Goal: Task Accomplishment & Management: Manage account settings

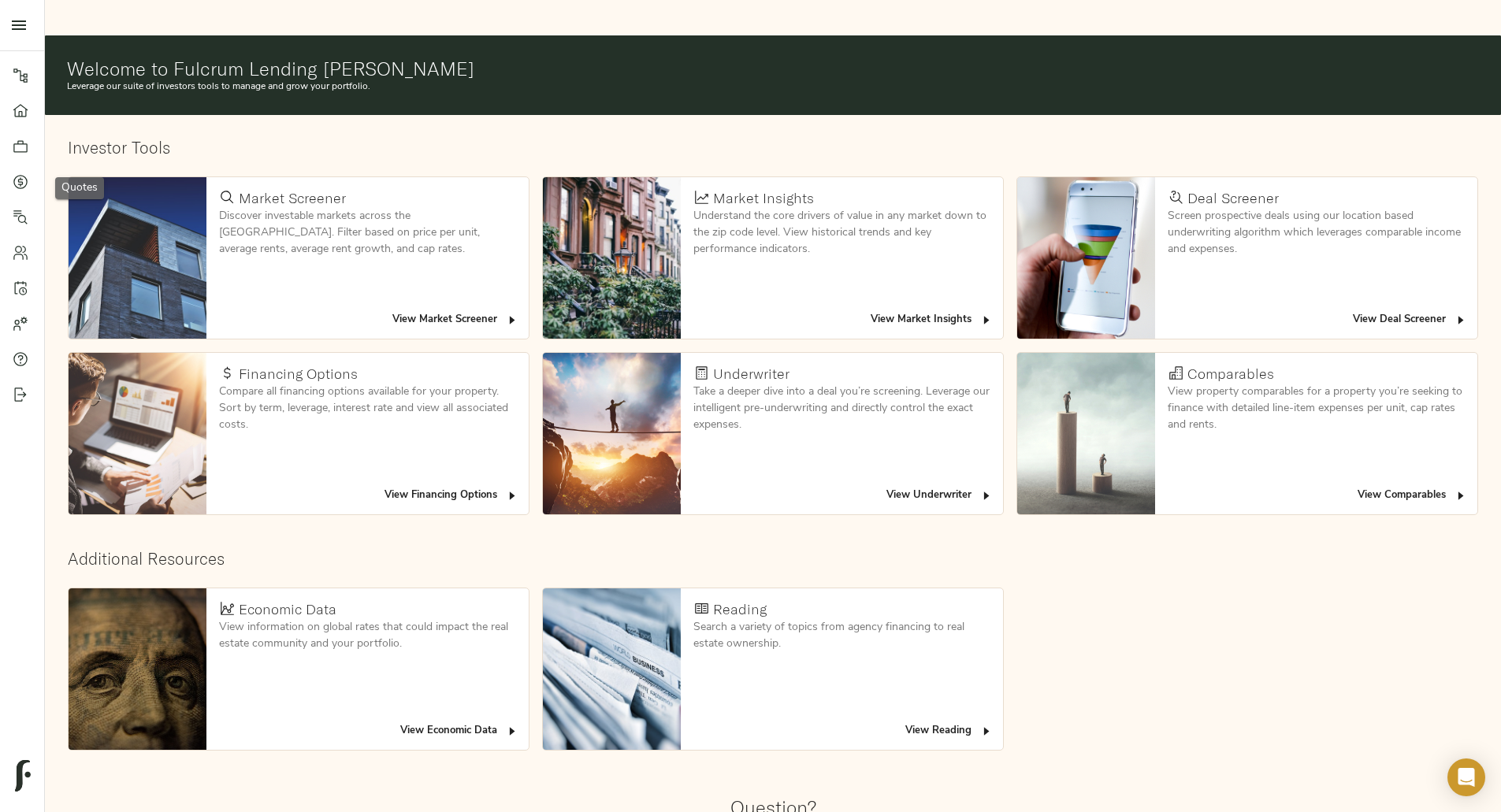
click at [4, 183] on link "Quotes" at bounding box center [22, 181] width 44 height 35
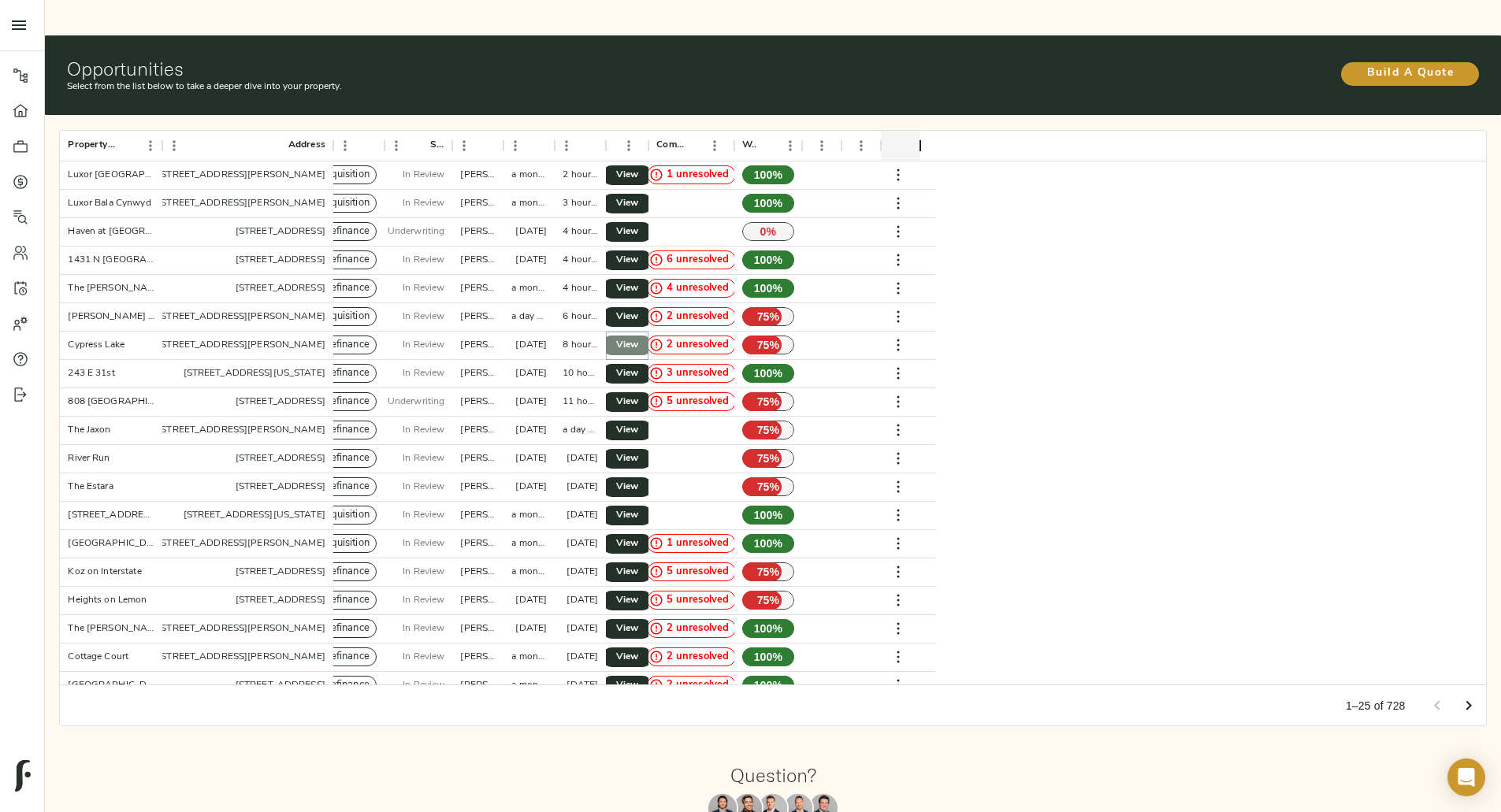
click at [636, 337] on span "View" at bounding box center [628, 345] width 19 height 16
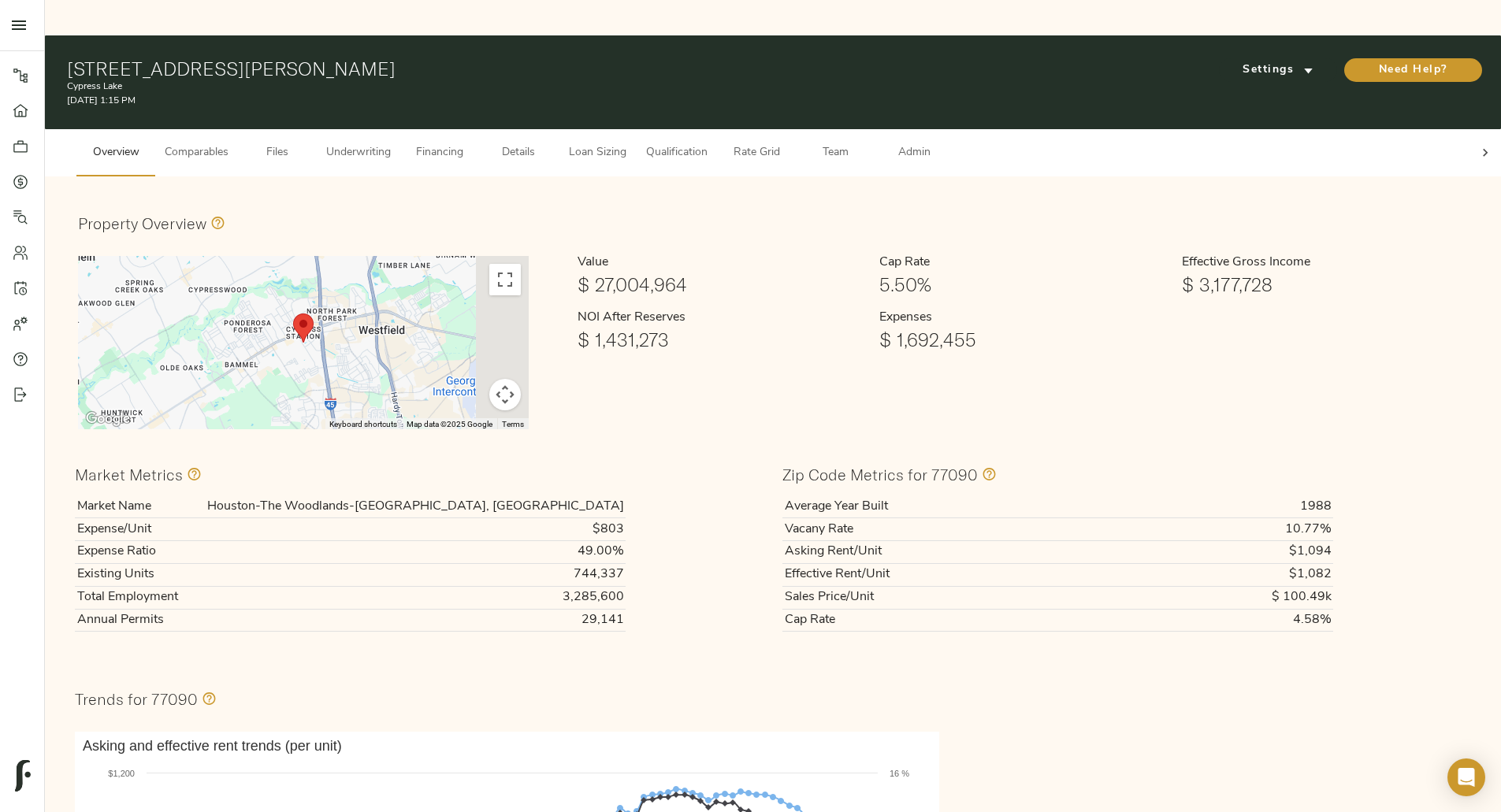
click at [1469, 129] on div at bounding box center [1485, 153] width 32 height 47
click at [944, 143] on span "Admin" at bounding box center [913, 153] width 59 height 20
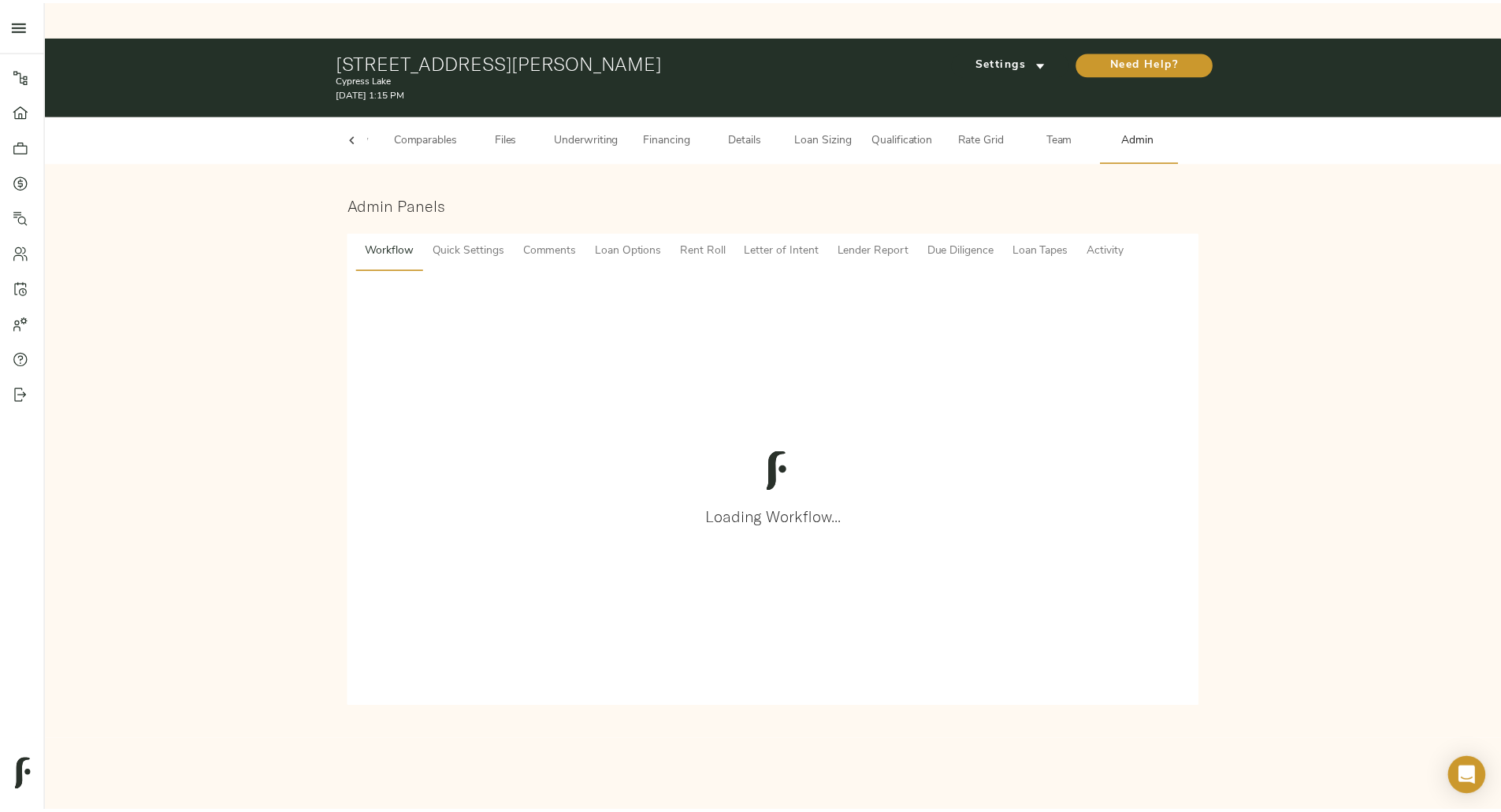
scroll to position [0, 61]
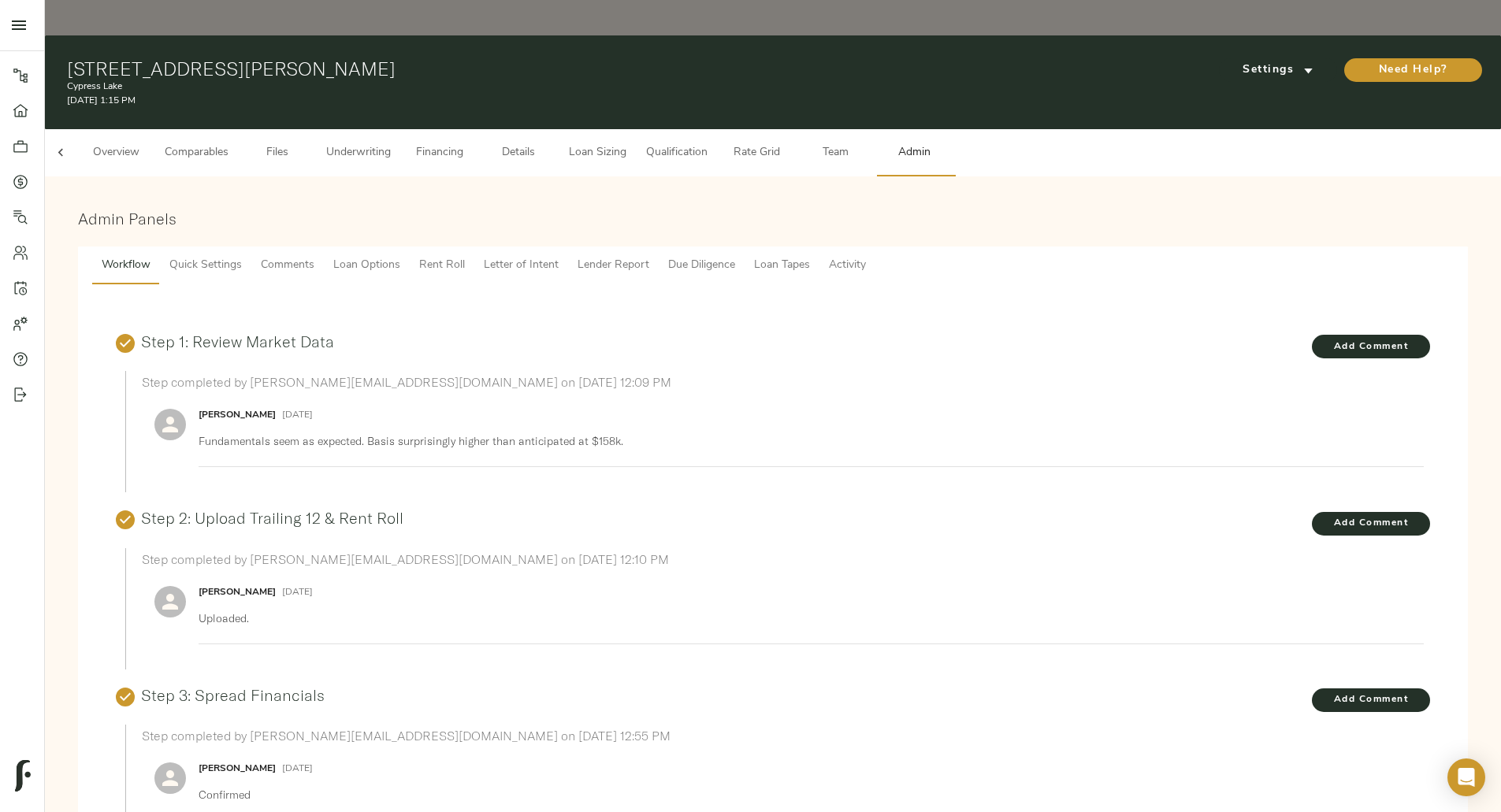
click at [649, 256] on span "Lender Report" at bounding box center [613, 265] width 72 height 20
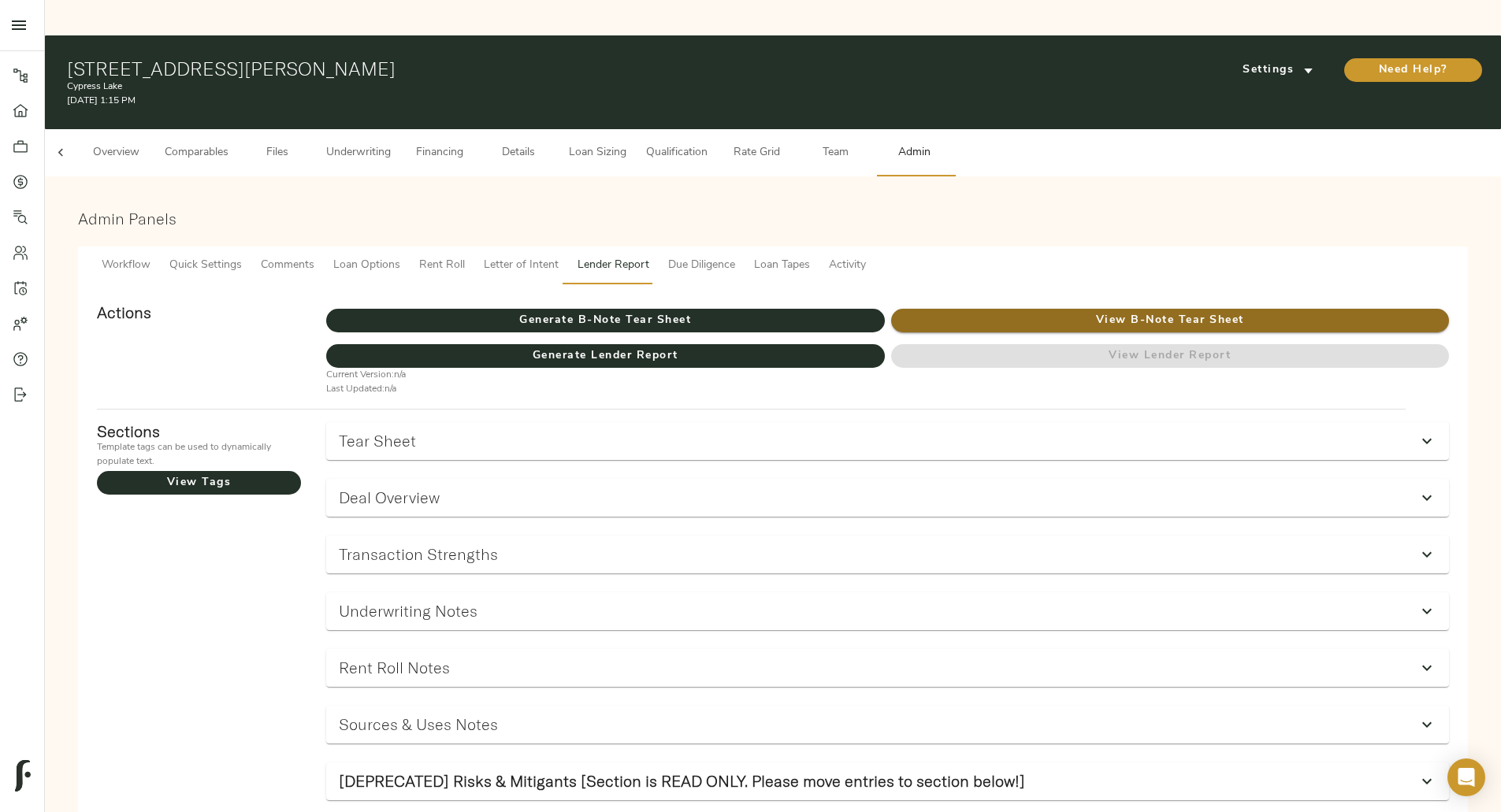
click at [892, 311] on span "View B-Note Tear Sheet" at bounding box center [1170, 321] width 558 height 20
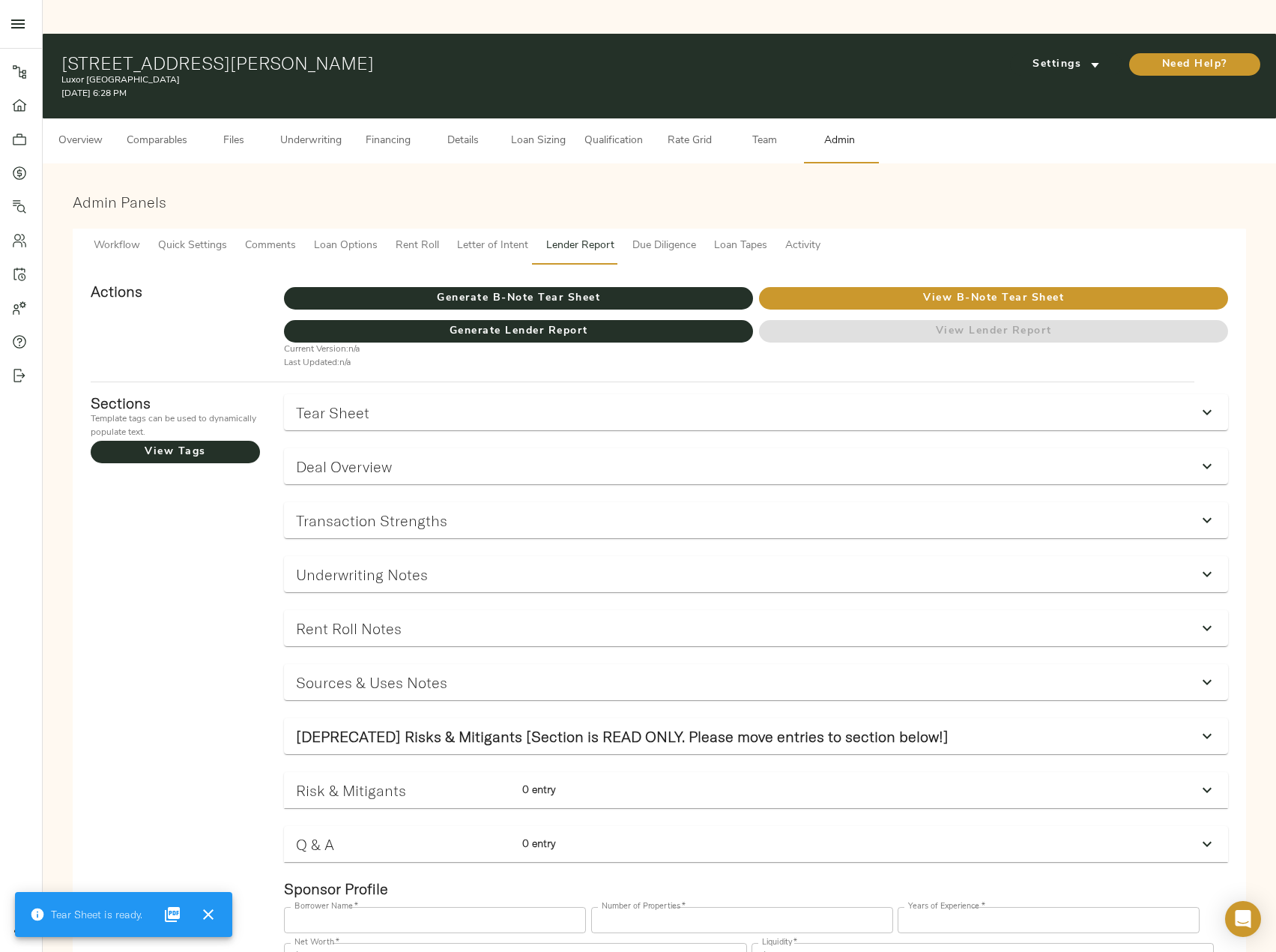
click at [328, 132] on span "Underwriting" at bounding box center [311, 141] width 62 height 19
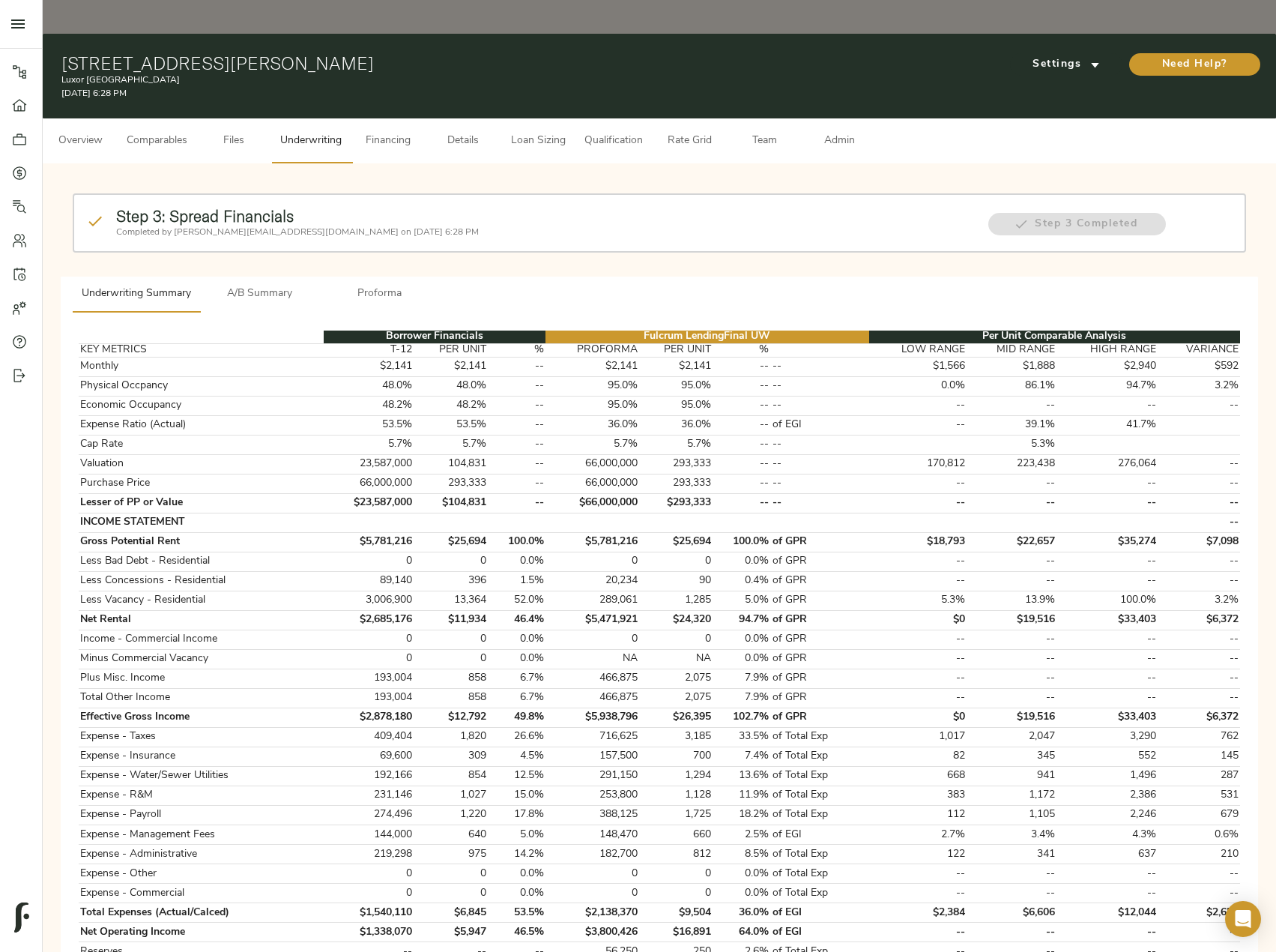
click at [266, 285] on span "A/B Summary" at bounding box center [260, 294] width 102 height 19
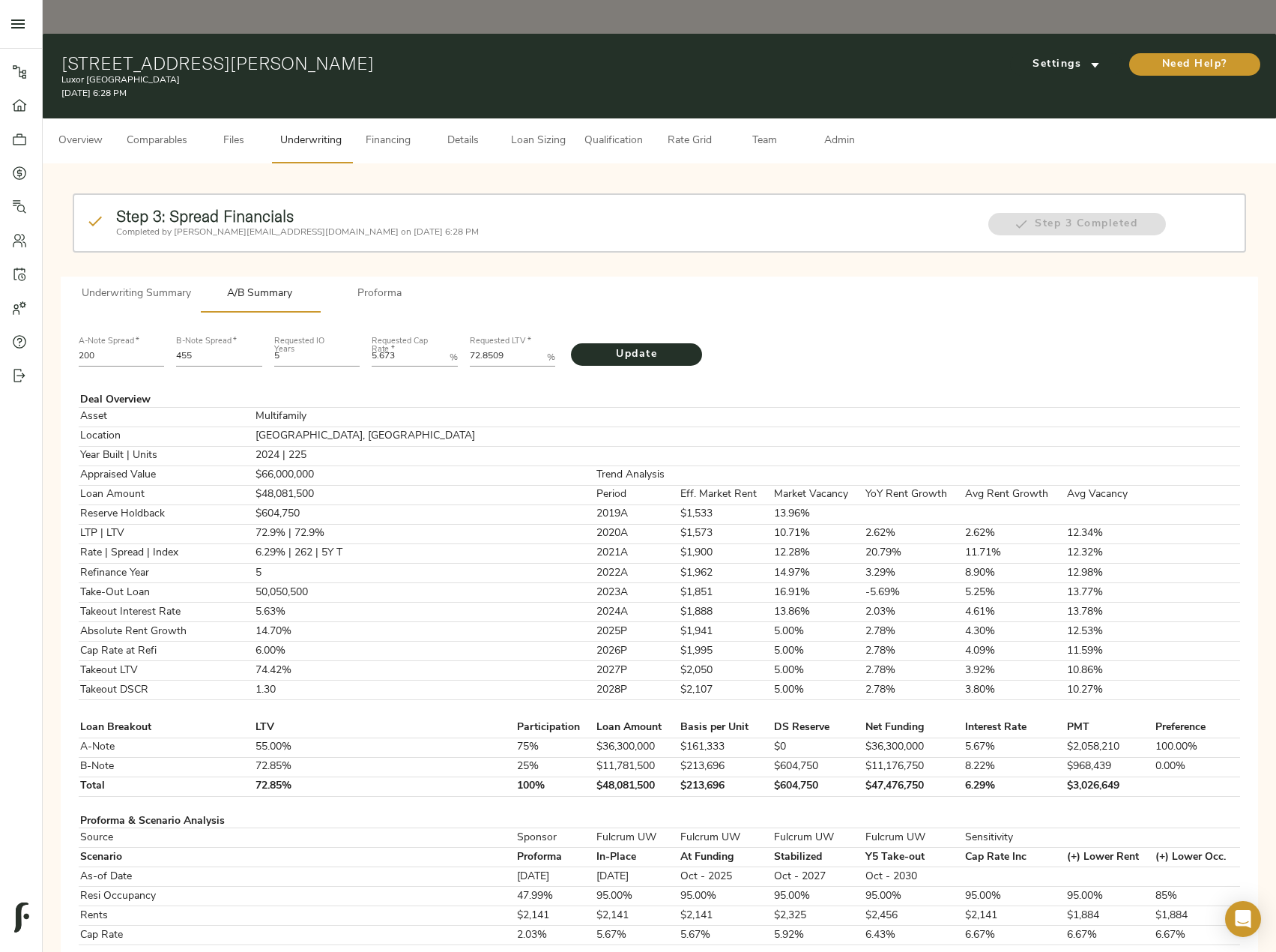
drag, startPoint x: 222, startPoint y: 322, endPoint x: 109, endPoint y: 321, distance: 113.0
click at [109, 325] on div "A-Note Spread   * 200 B-Note Spread   * 455 Requested IO Years 5 Requested Cap …" at bounding box center [659, 350] width 1173 height 51
type input "513"
drag, startPoint x: 518, startPoint y: 328, endPoint x: 444, endPoint y: 326, distance: 74.0
click at [444, 326] on div "A-Note Spread   * 200 B-Note Spread   * 513 Requested IO Years 5 Requested Cap …" at bounding box center [659, 350] width 1173 height 51
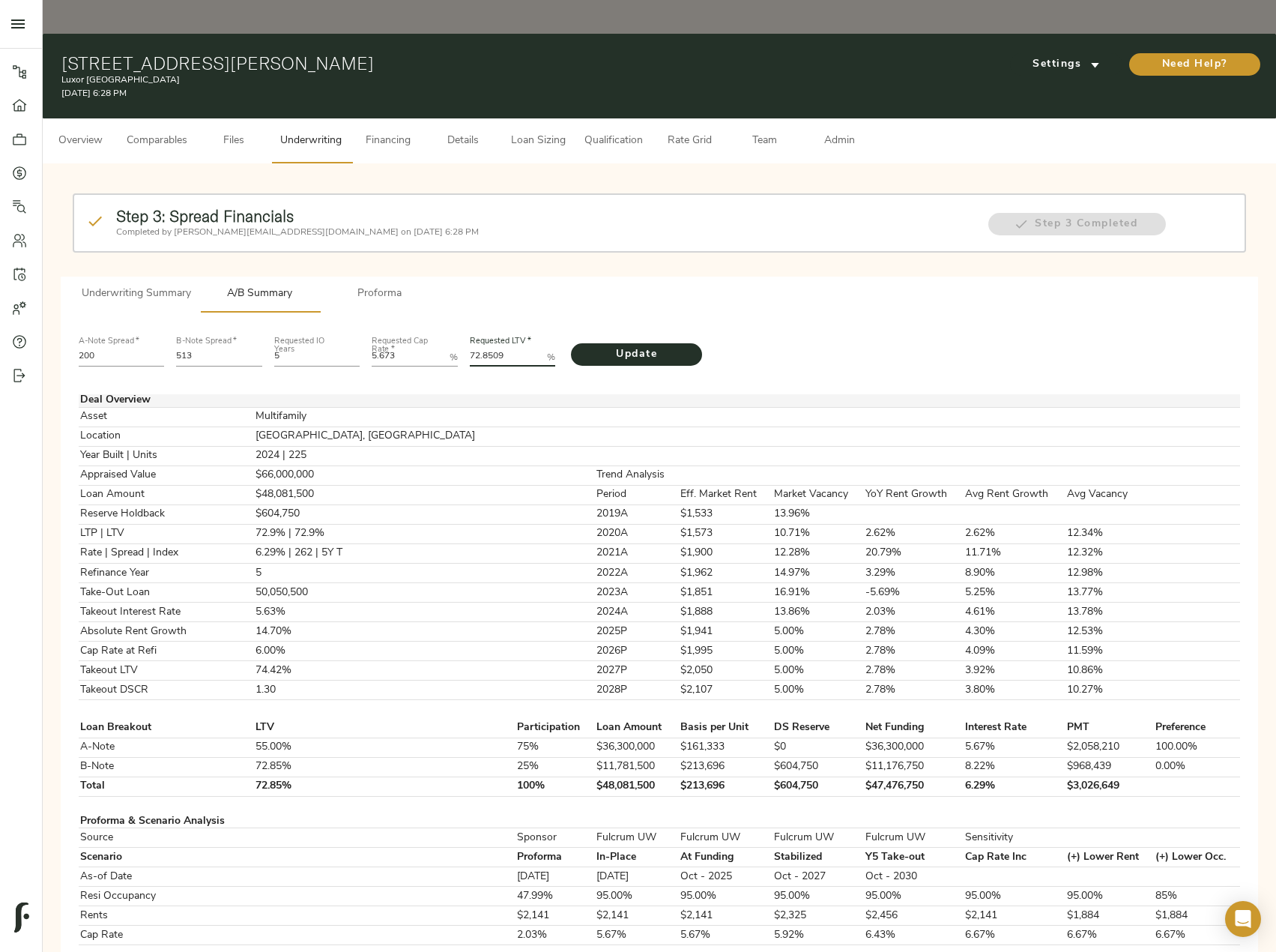
paste LTV "636"
type LTV "72.8636"
click at [626, 345] on span "Update" at bounding box center [636, 354] width 101 height 19
click at [837, 132] on span "Admin" at bounding box center [839, 141] width 57 height 19
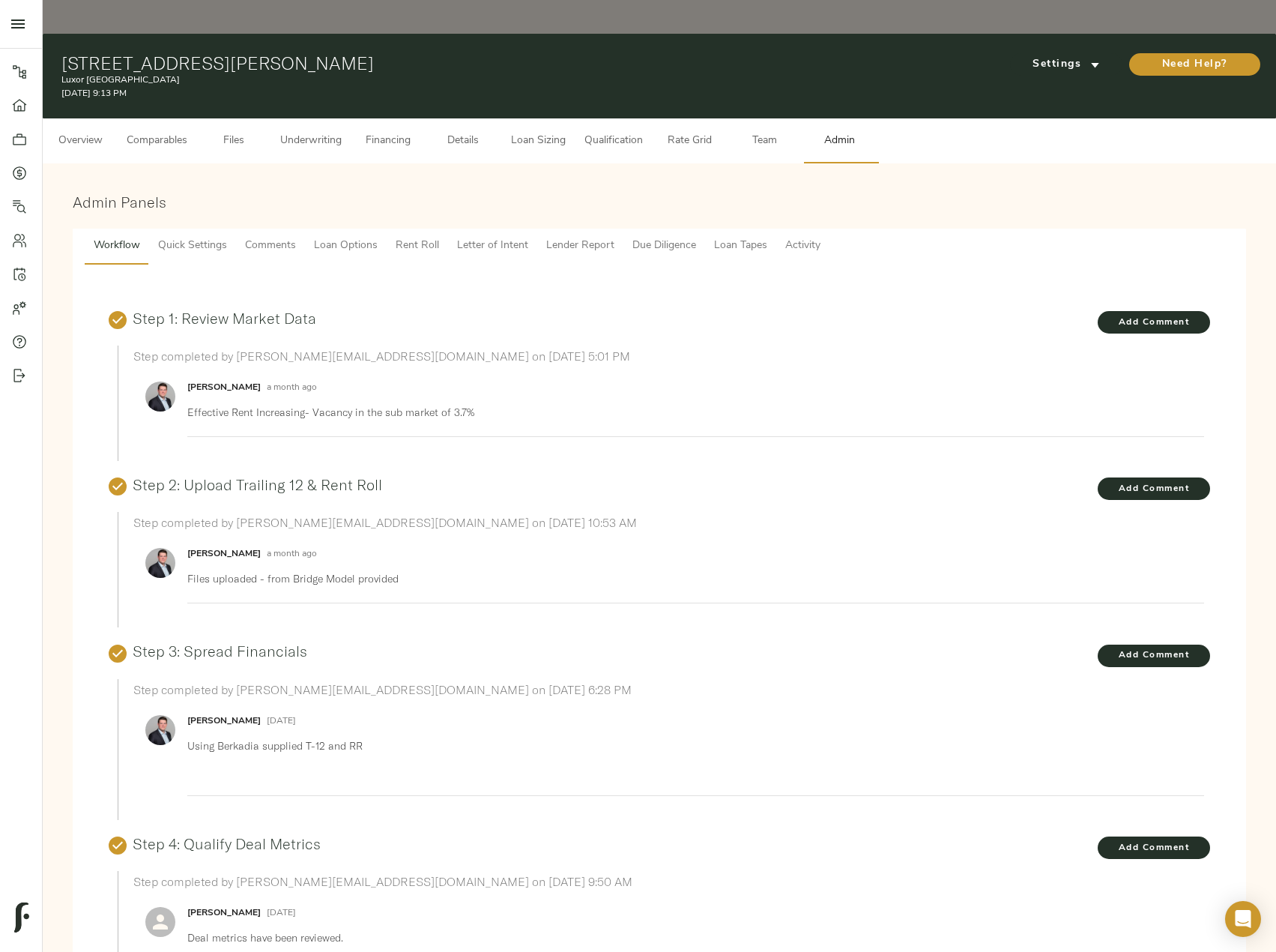
click at [601, 237] on span "Lender Report" at bounding box center [580, 246] width 68 height 19
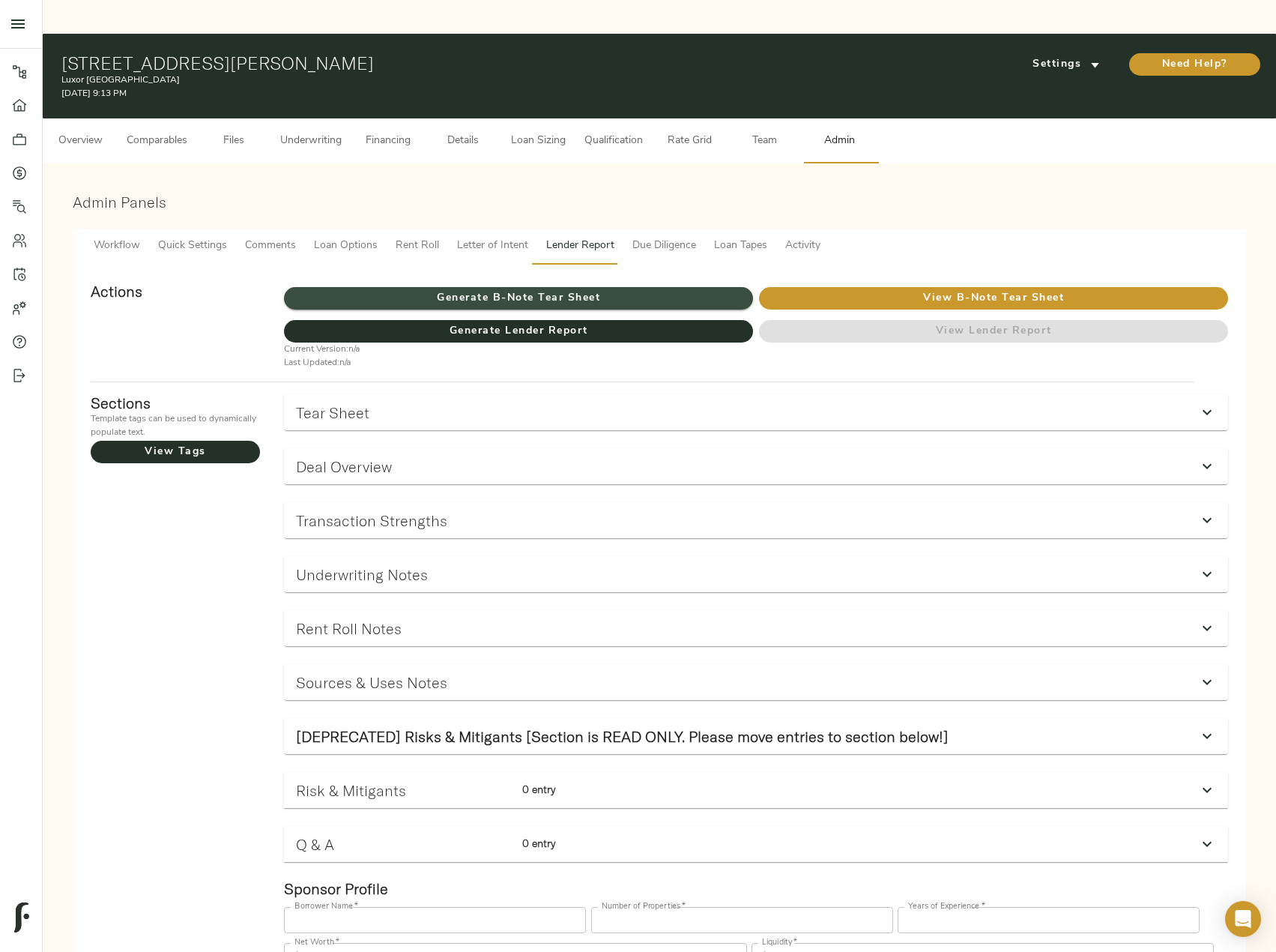
click at [614, 289] on span "Generate B-Note Tear Sheet" at bounding box center [518, 298] width 469 height 19
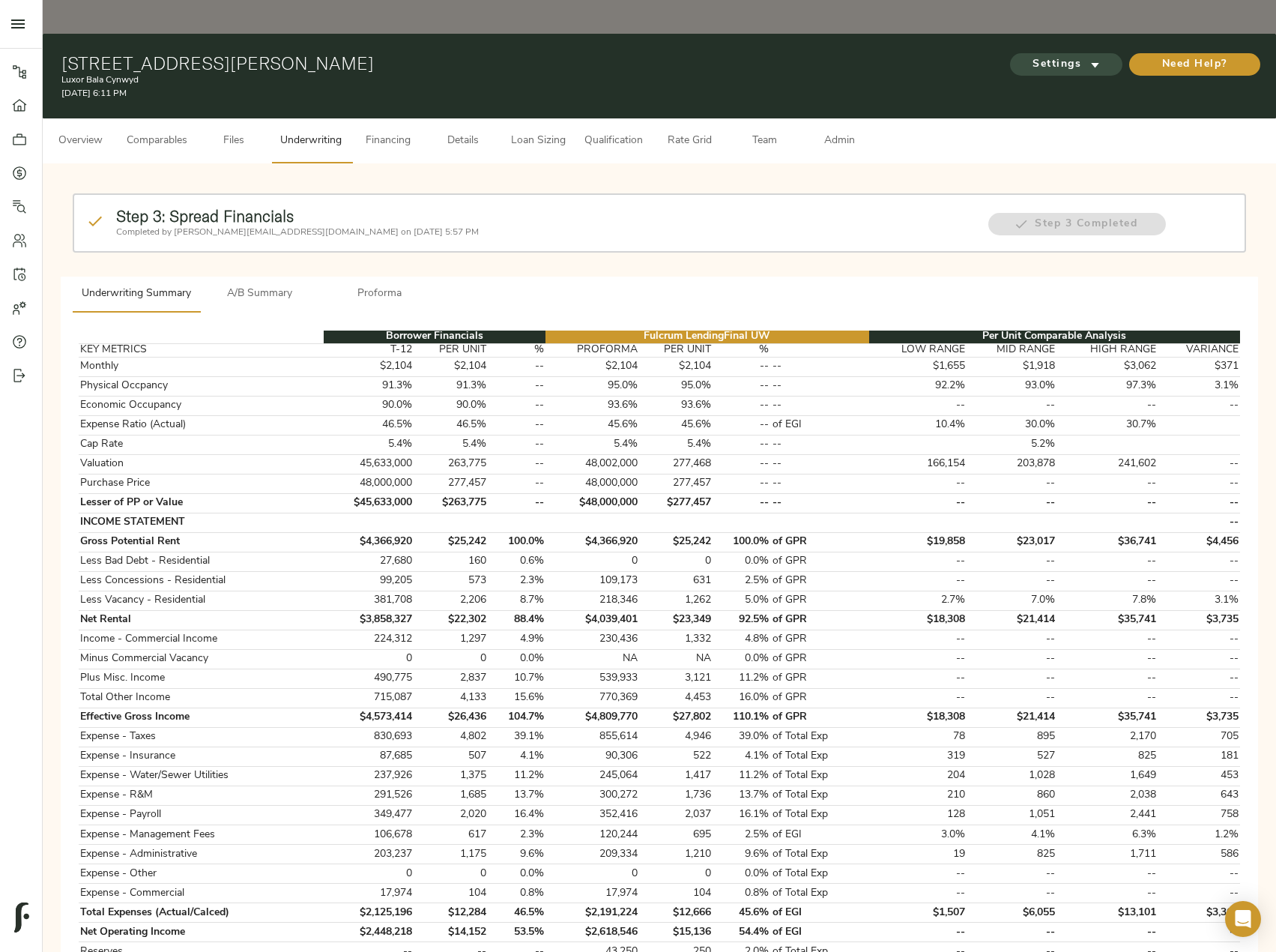
click at [1078, 56] on span "Settings" at bounding box center [1066, 65] width 83 height 19
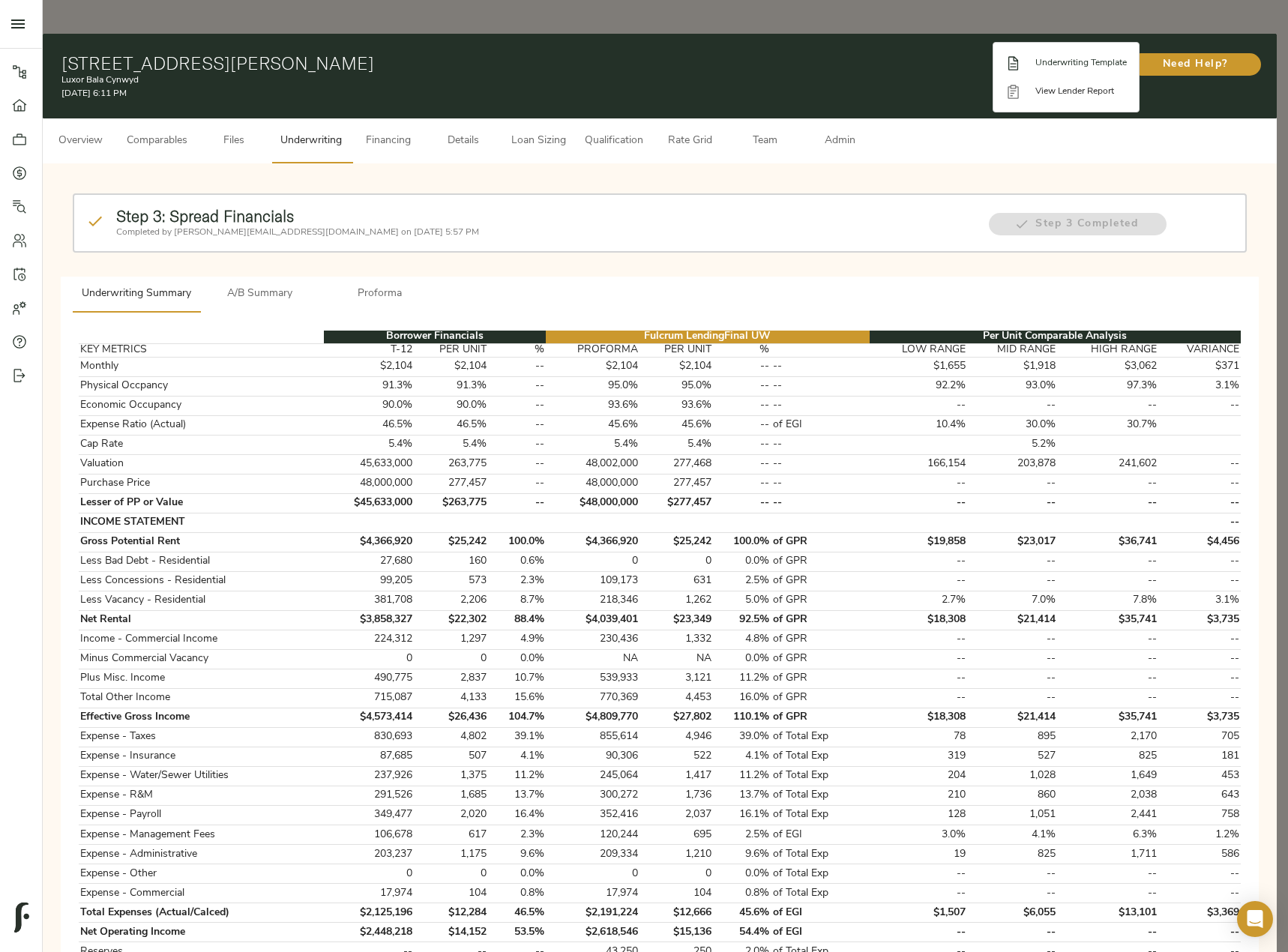
click at [1084, 61] on span "Underwriting Template" at bounding box center [1081, 63] width 92 height 13
drag, startPoint x: 225, startPoint y: 249, endPoint x: 231, endPoint y: 260, distance: 12.5
click at [225, 249] on div at bounding box center [644, 476] width 1288 height 952
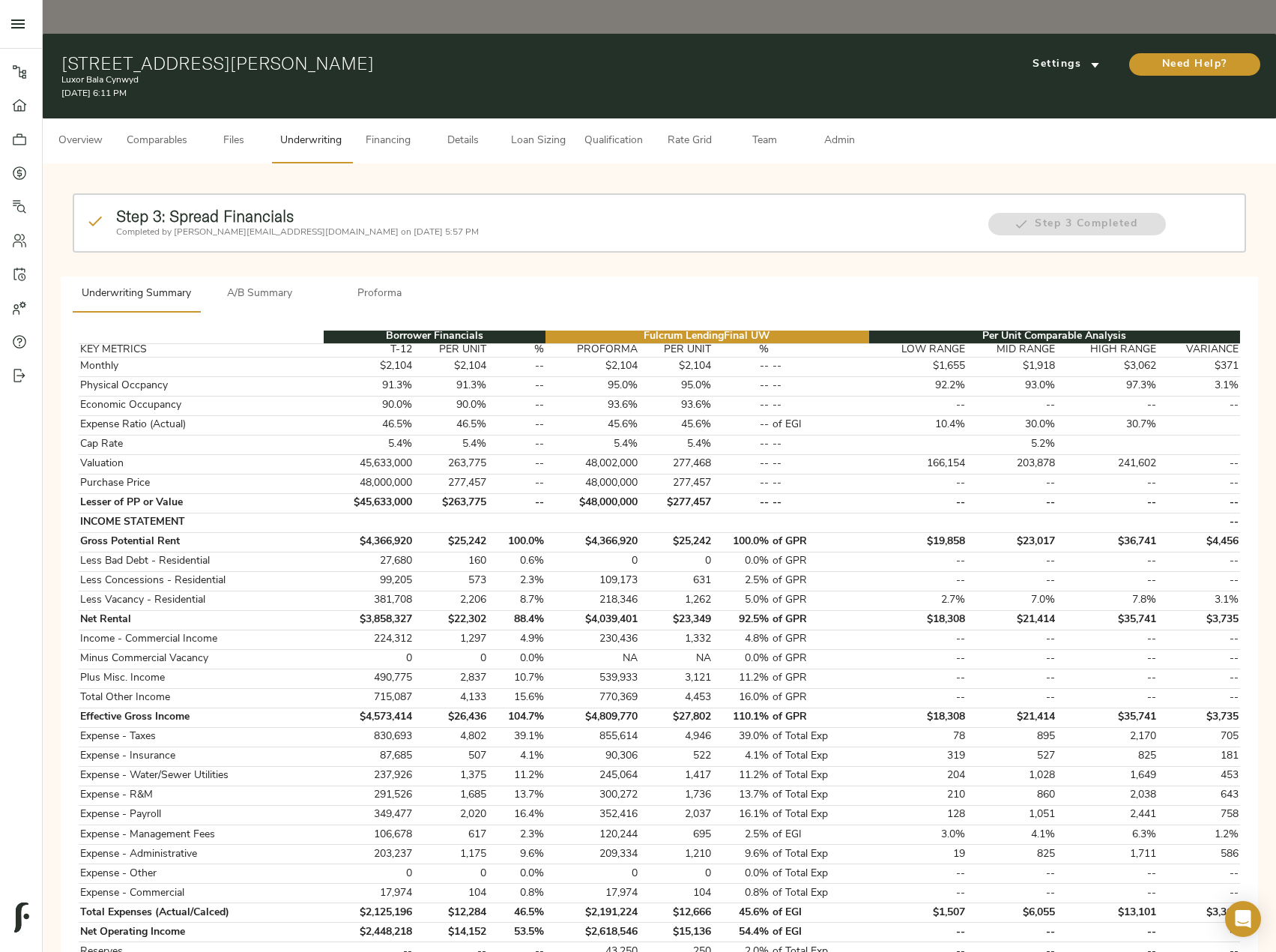
click at [238, 263] on body "Luxor Bala Cynwyd - 9 Presidential Blvd, Bala Cynwyd, PA 19004 Pipeline Dashboa…" at bounding box center [638, 716] width 1276 height 1433
click at [264, 285] on span "A/B Summary" at bounding box center [260, 294] width 102 height 19
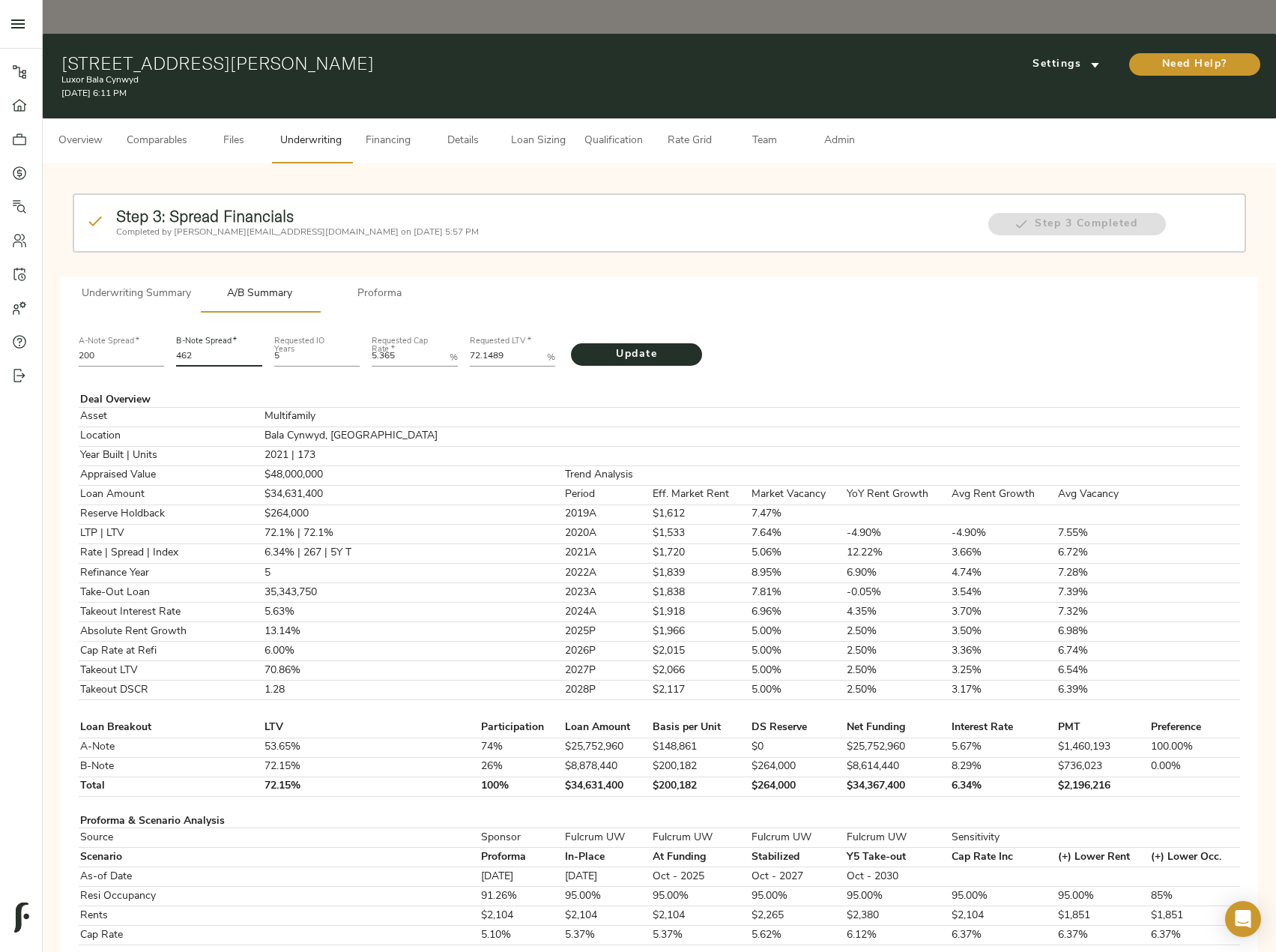
drag, startPoint x: 209, startPoint y: 318, endPoint x: 161, endPoint y: 318, distance: 48.0
click at [161, 325] on div "A-Note Spread   * 200 B-Note Spread   * 462 Requested IO Years 5 Requested Cap …" at bounding box center [659, 350] width 1173 height 51
type input "522"
drag, startPoint x: 526, startPoint y: 317, endPoint x: 413, endPoint y: 317, distance: 113.0
click at [417, 325] on div "A-Note Spread   * 200 B-Note Spread   * 522 Requested IO Years 5 Requested Cap …" at bounding box center [659, 350] width 1173 height 51
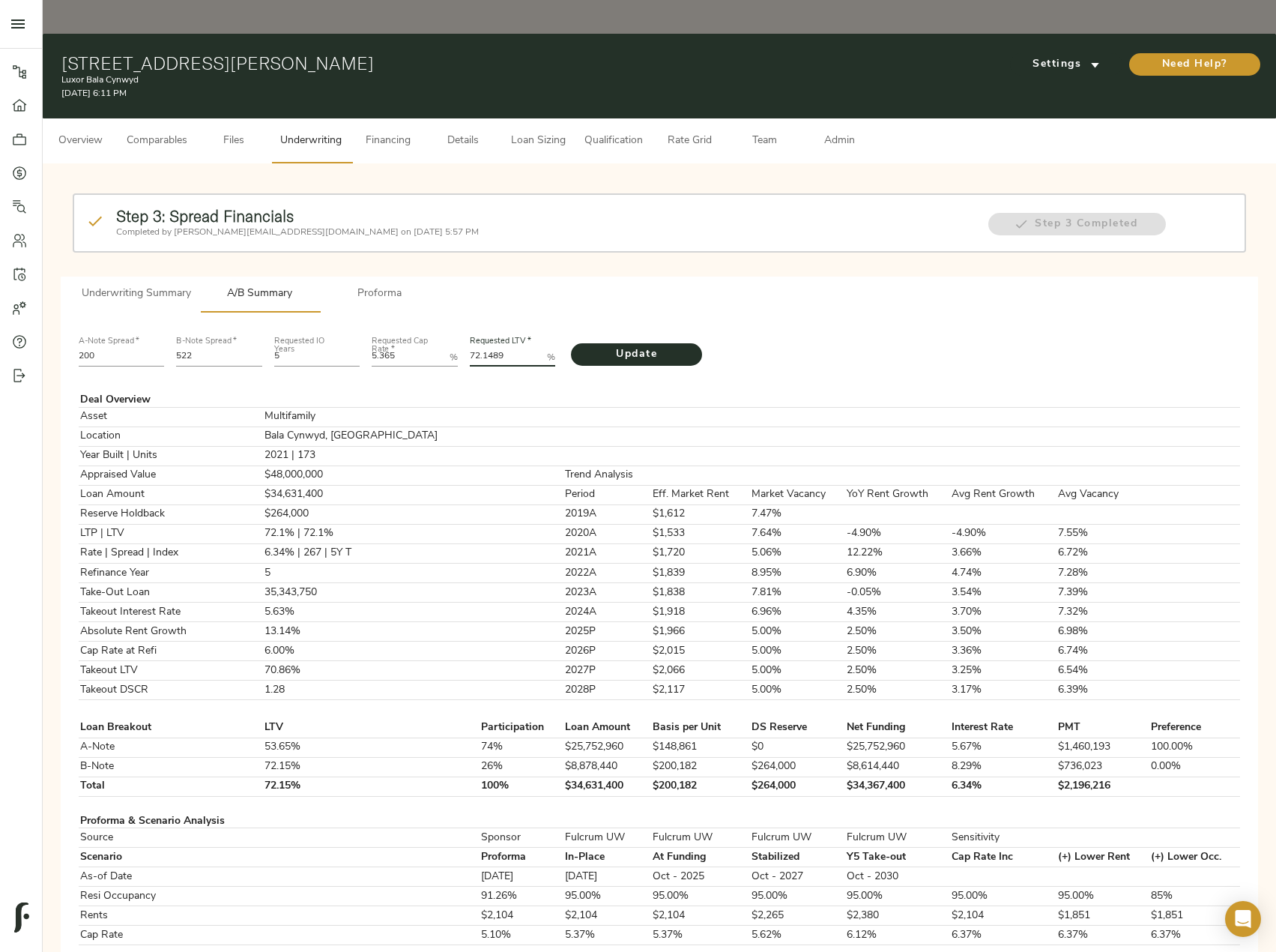
paste LTV "3"
type LTV "72.1483"
click at [631, 345] on span "Update" at bounding box center [636, 354] width 101 height 19
click at [848, 132] on span "Admin" at bounding box center [839, 141] width 57 height 19
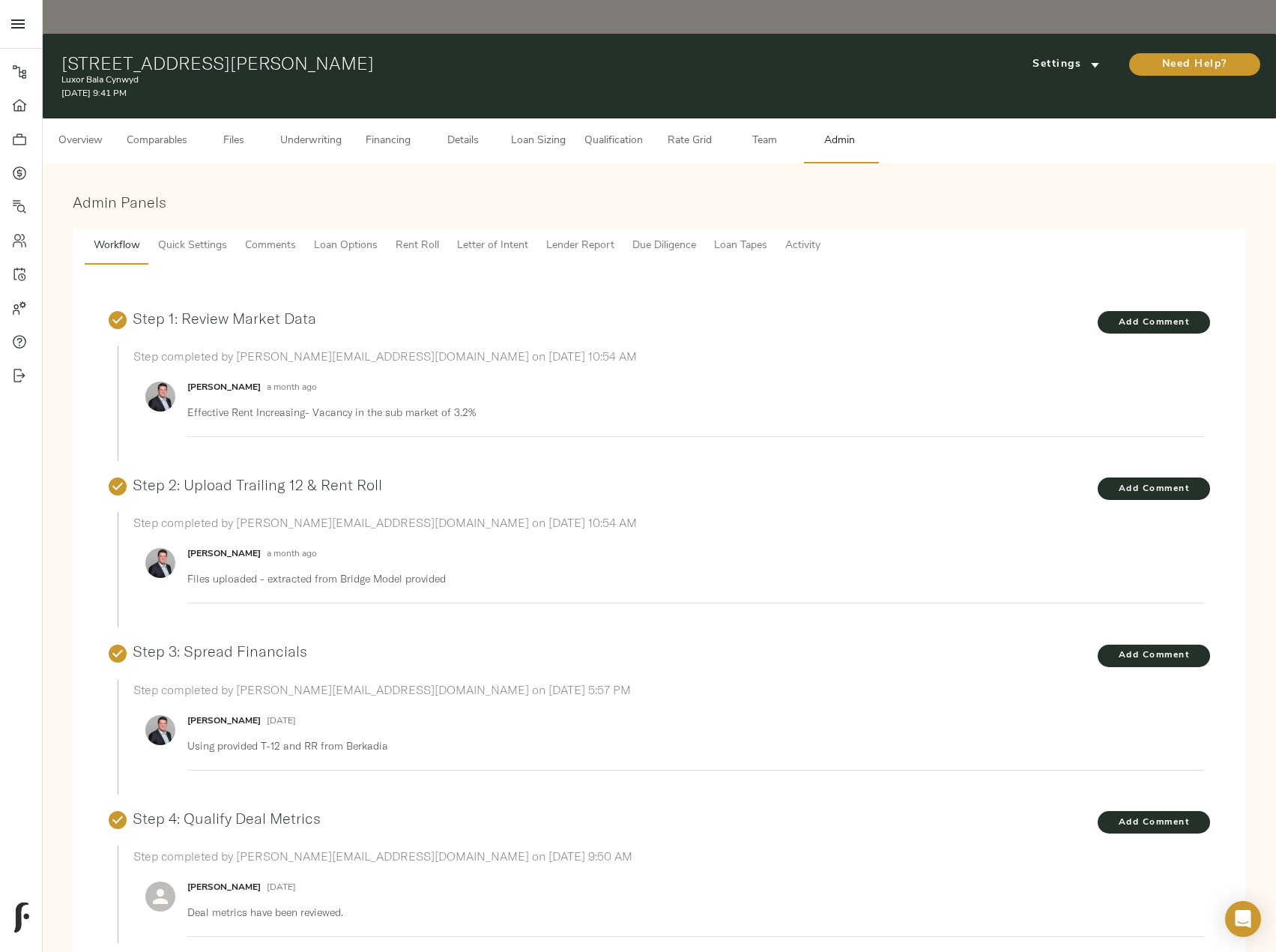
click at [562, 237] on span "Lender Report" at bounding box center [580, 246] width 68 height 19
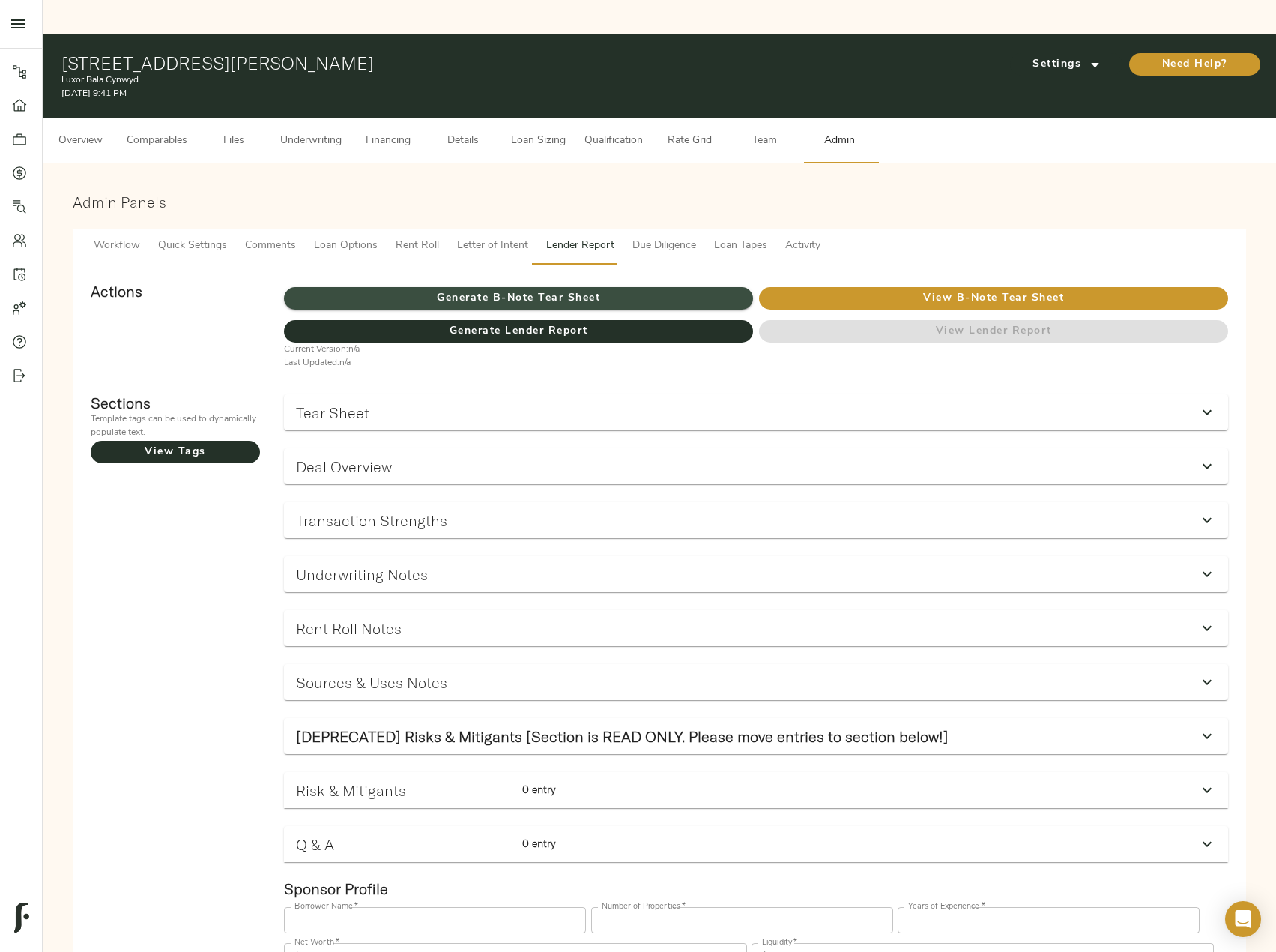
click at [625, 289] on span "Generate B-Note Tear Sheet" at bounding box center [518, 298] width 469 height 19
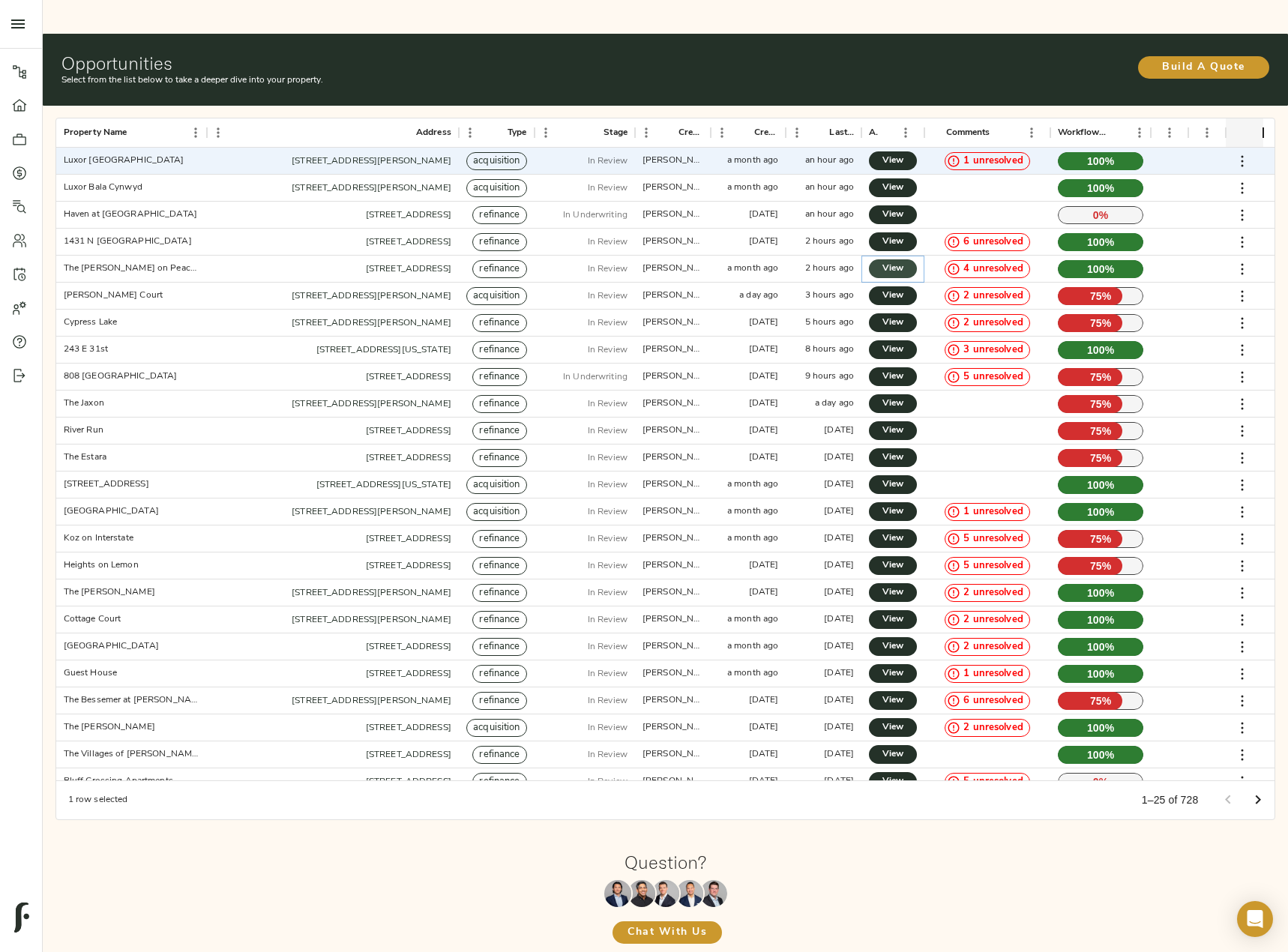
click at [884, 261] on span "View" at bounding box center [893, 268] width 18 height 16
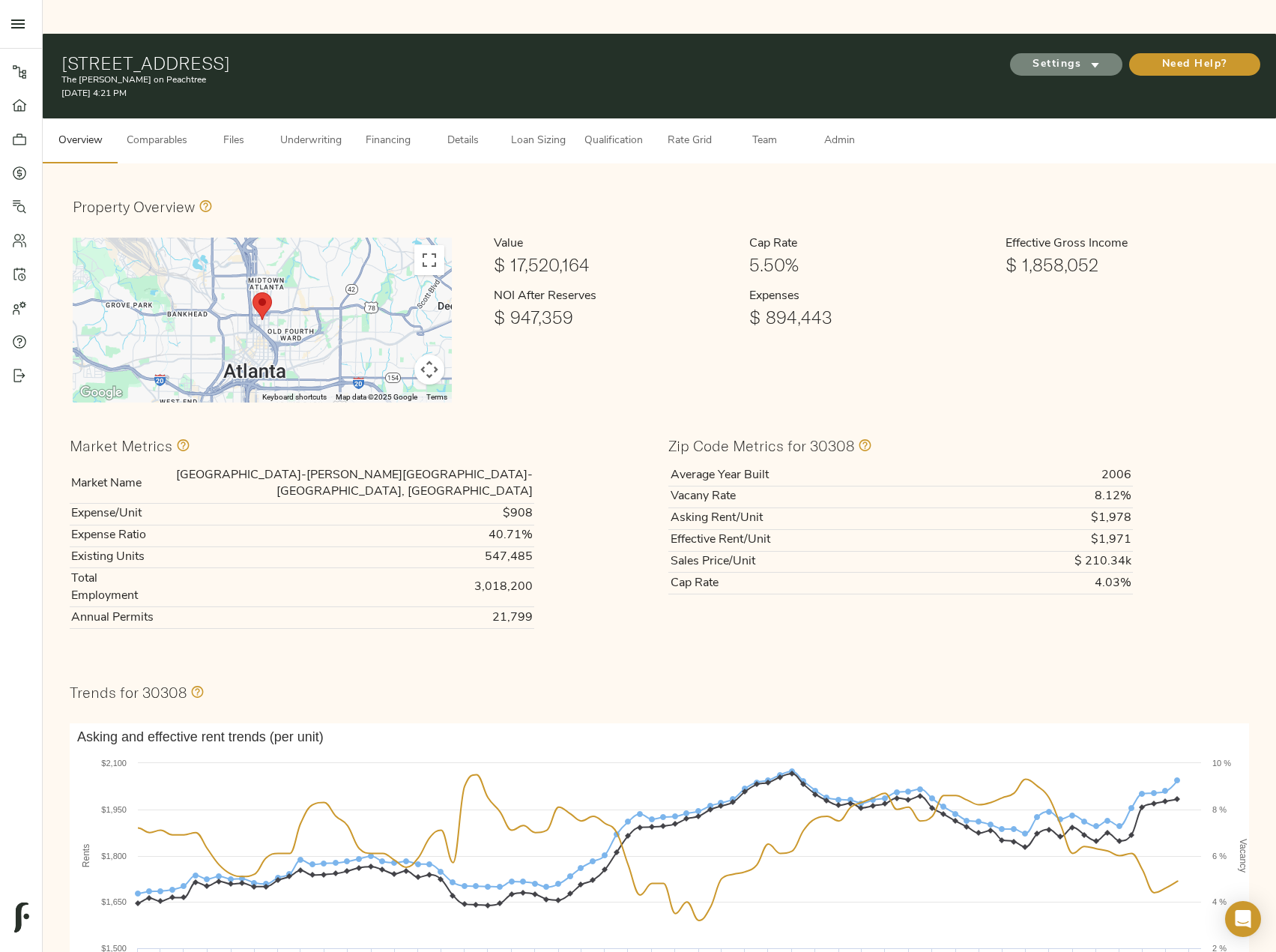
click at [1067, 56] on span "Settings" at bounding box center [1066, 65] width 83 height 19
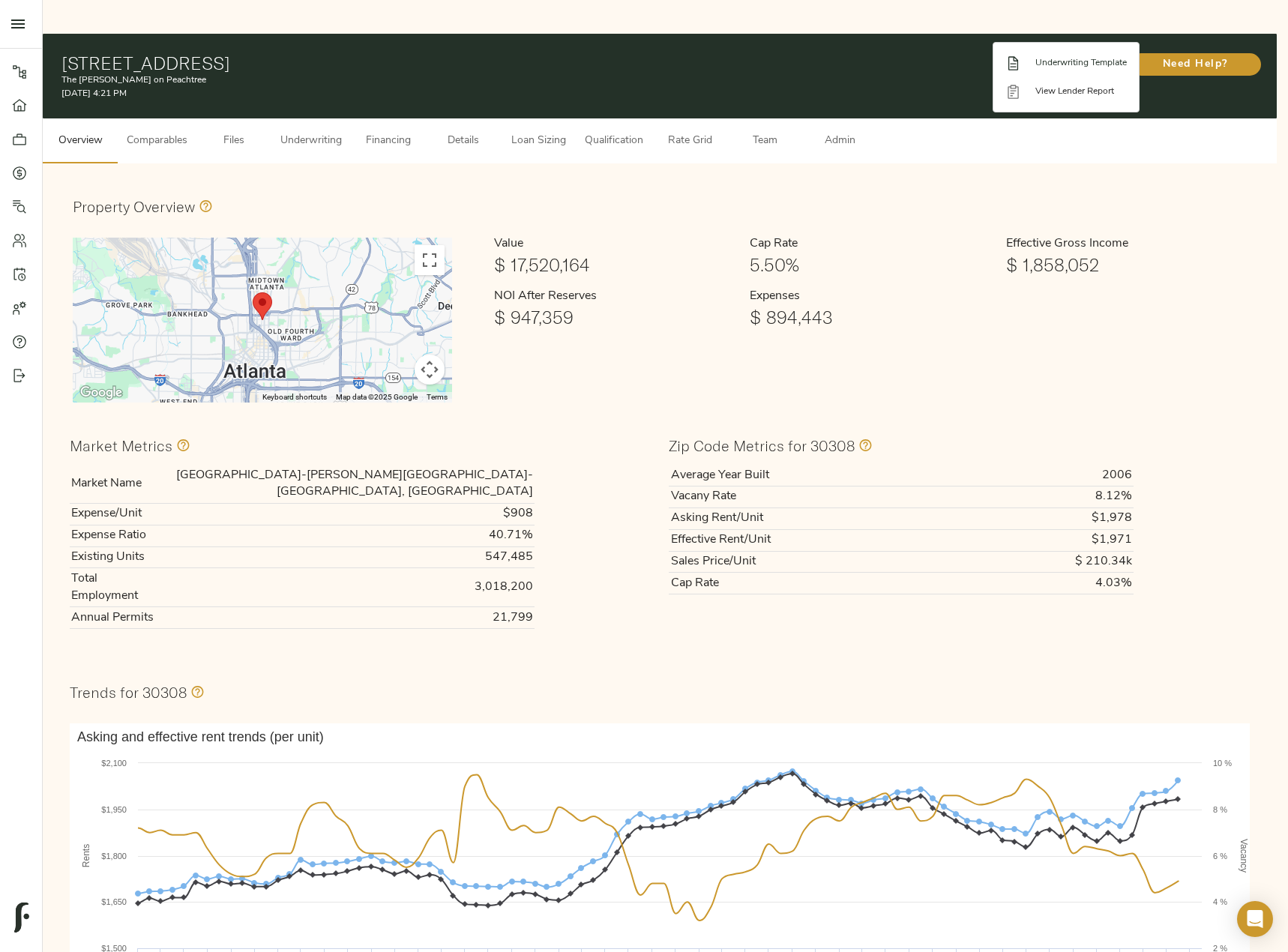
click at [1056, 60] on span "Underwriting Template" at bounding box center [1081, 63] width 92 height 13
click at [348, 100] on div at bounding box center [644, 476] width 1288 height 952
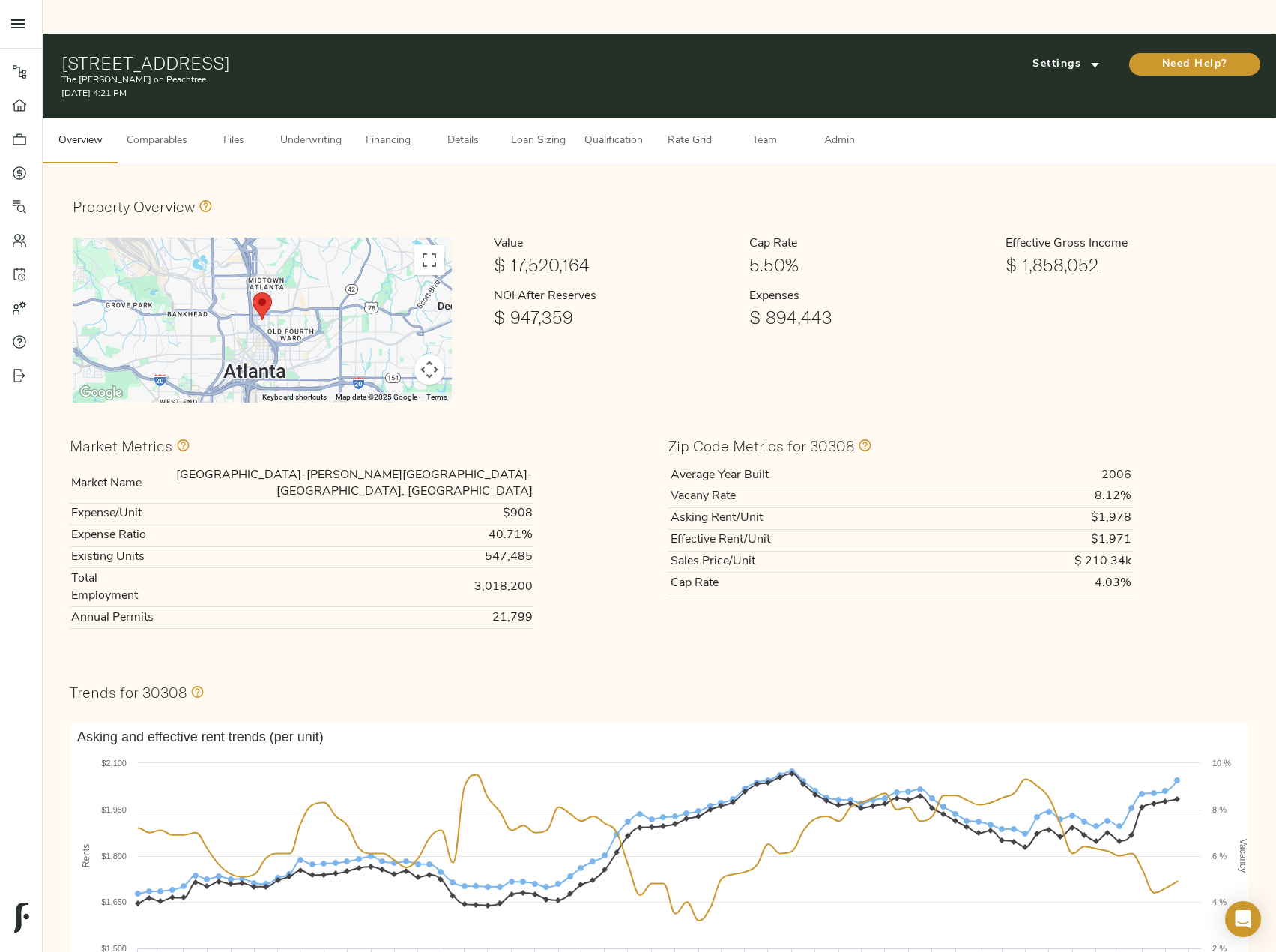
click at [307, 132] on span "Underwriting" at bounding box center [311, 141] width 62 height 19
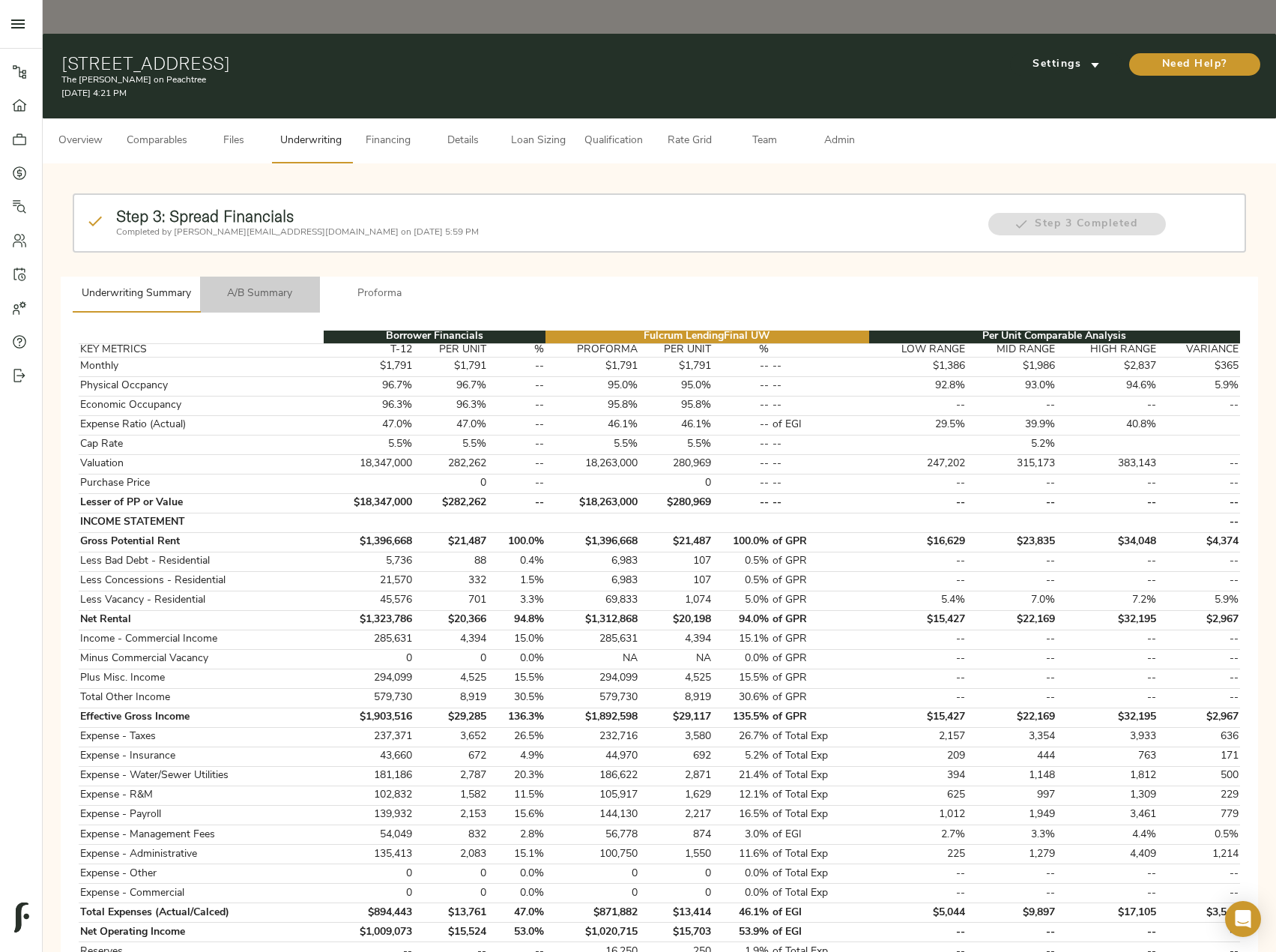
click at [247, 276] on button "A/B Summary" at bounding box center [260, 294] width 120 height 36
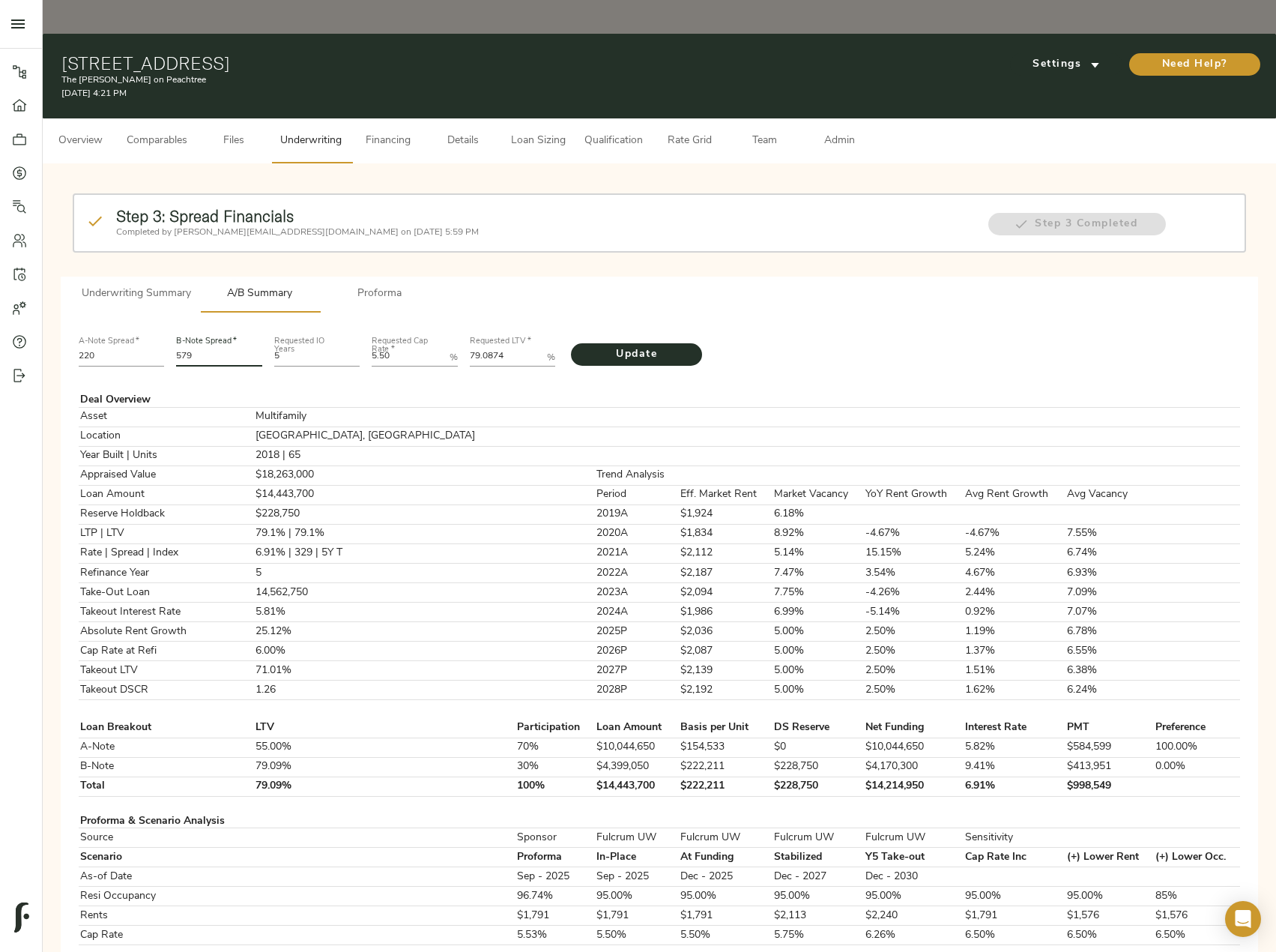
drag, startPoint x: 209, startPoint y: 322, endPoint x: 155, endPoint y: 330, distance: 54.6
click at [155, 330] on div "A-Note Spread   * 220 B-Note Spread   * 579 Requested IO Years 5 Requested Cap …" at bounding box center [659, 350] width 1173 height 51
type input "501"
drag, startPoint x: 506, startPoint y: 321, endPoint x: 439, endPoint y: 326, distance: 67.2
click at [439, 325] on div "A-Note Spread   * 220 B-Note Spread   * 501 Requested IO Years 5 Requested Cap …" at bounding box center [659, 350] width 1173 height 51
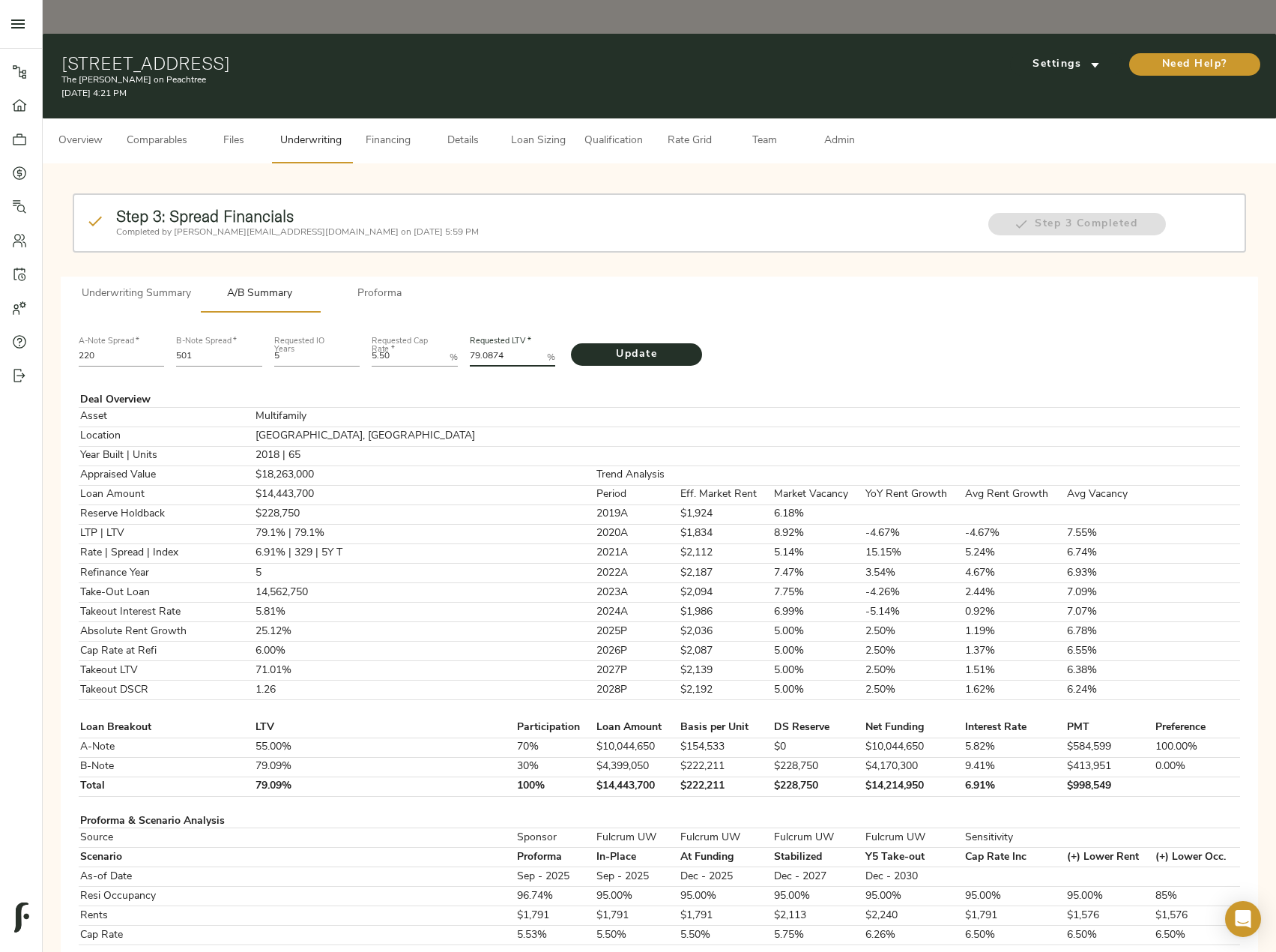
paste LTV "6"
type LTV "79.0876"
click at [649, 345] on span "Update" at bounding box center [636, 354] width 101 height 19
click at [823, 132] on span "Admin" at bounding box center [839, 141] width 57 height 19
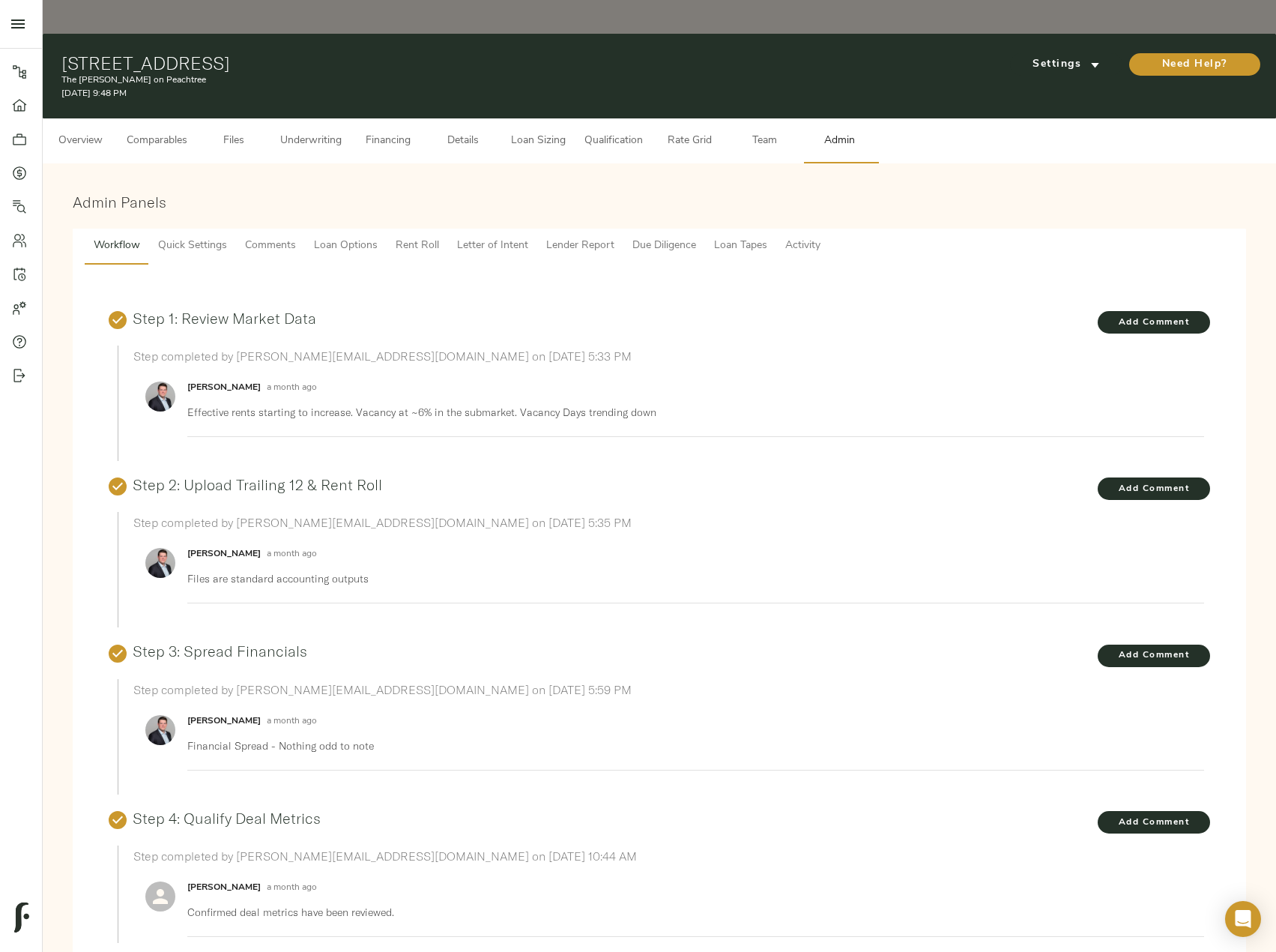
click at [579, 237] on span "Lender Report" at bounding box center [580, 246] width 68 height 19
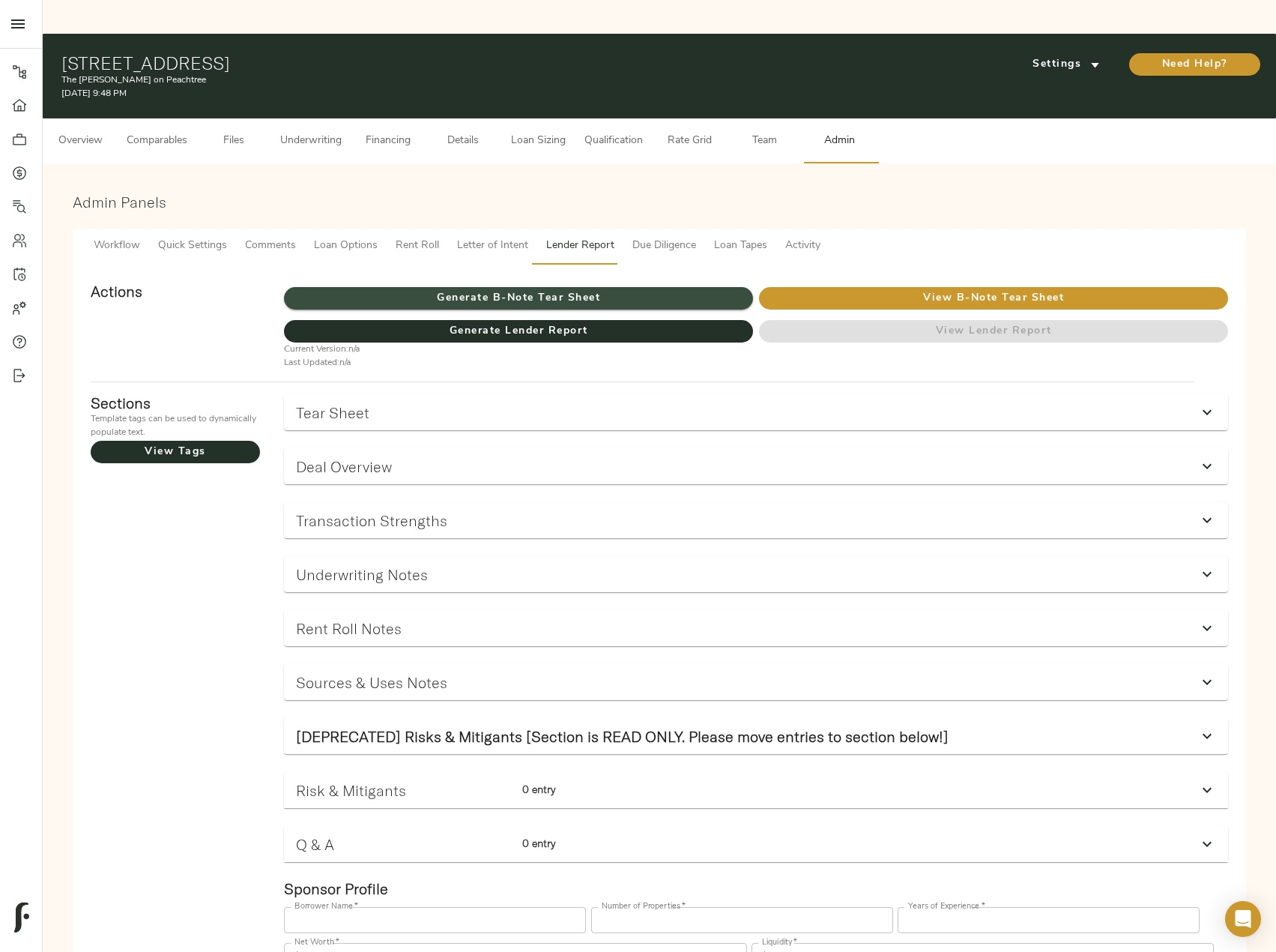
click at [545, 289] on span "Generate B-Note Tear Sheet" at bounding box center [518, 298] width 469 height 19
click at [16, 175] on icon at bounding box center [20, 173] width 15 height 15
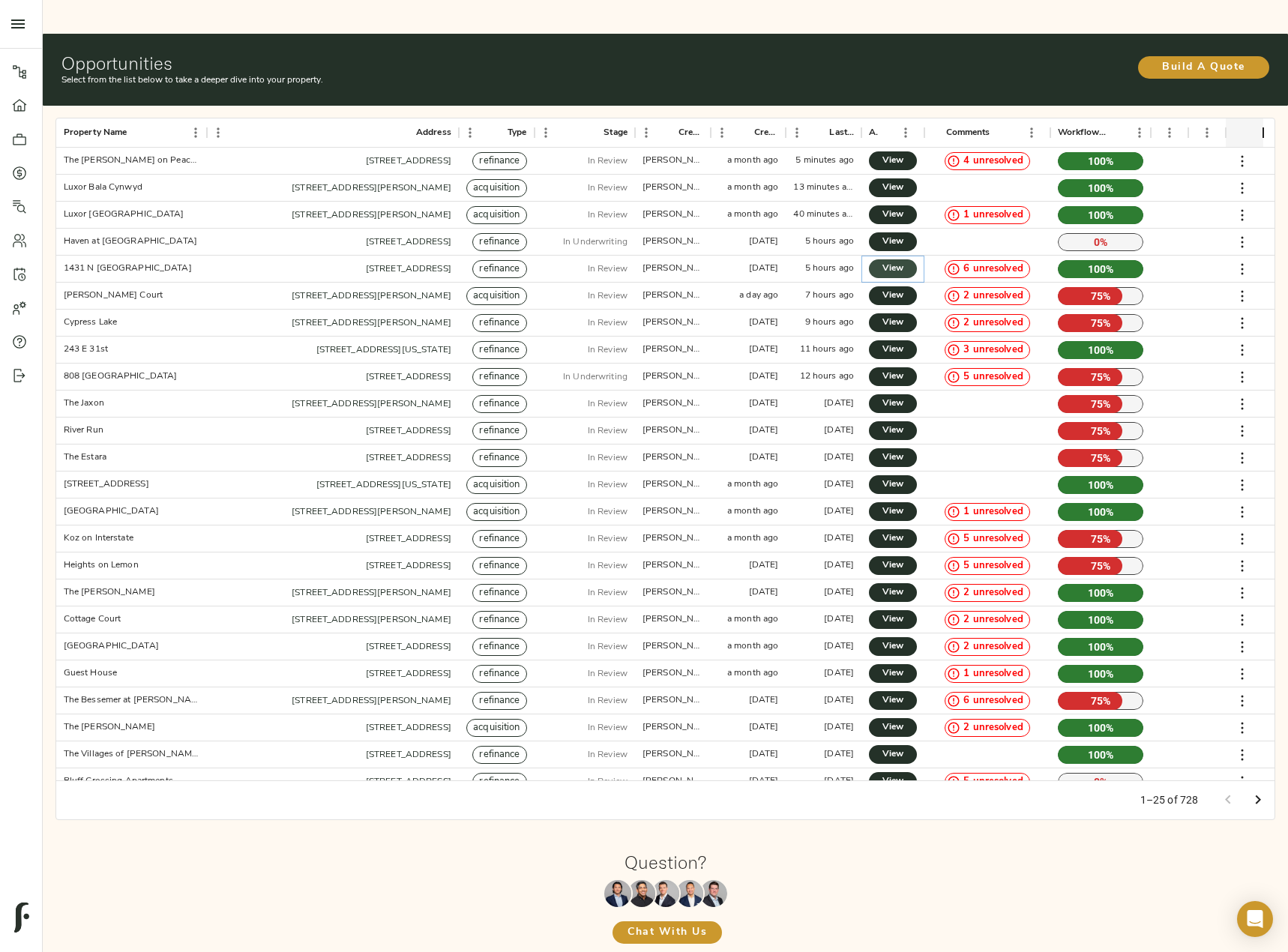
click at [905, 259] on link "View" at bounding box center [893, 268] width 48 height 19
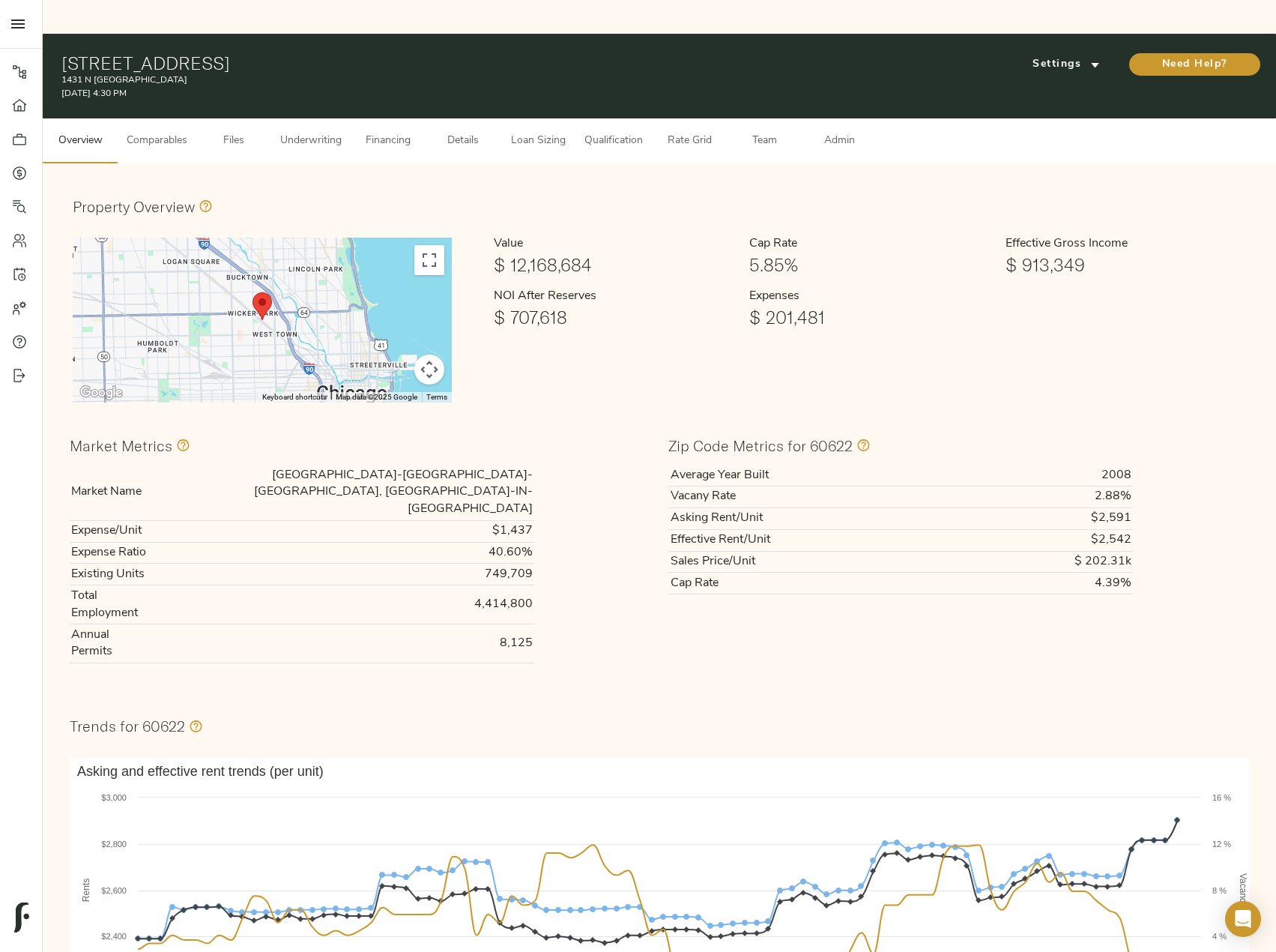
click at [342, 132] on span "Underwriting" at bounding box center [311, 141] width 62 height 19
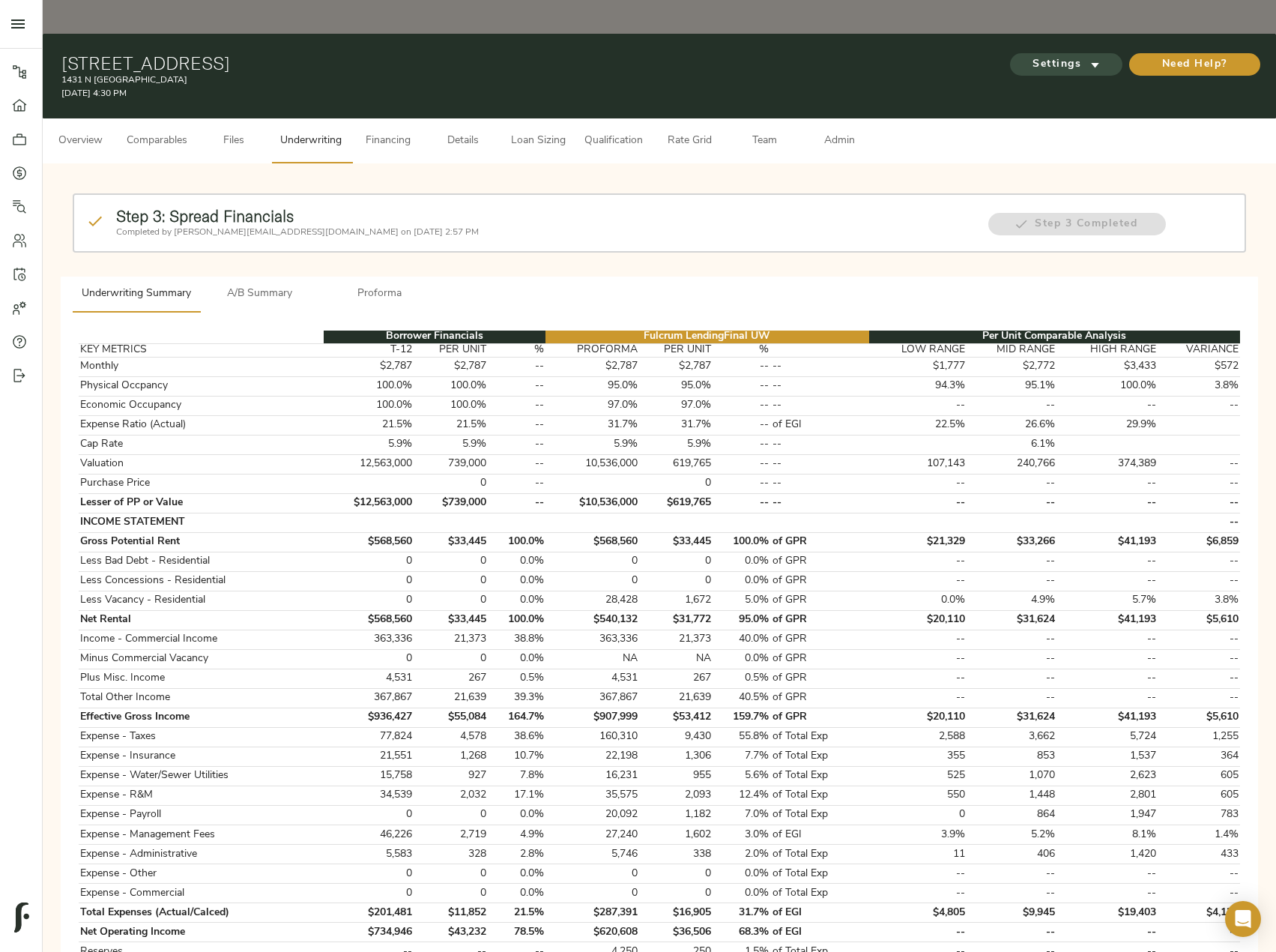
click at [1096, 57] on icon "submit" at bounding box center [1095, 64] width 16 height 16
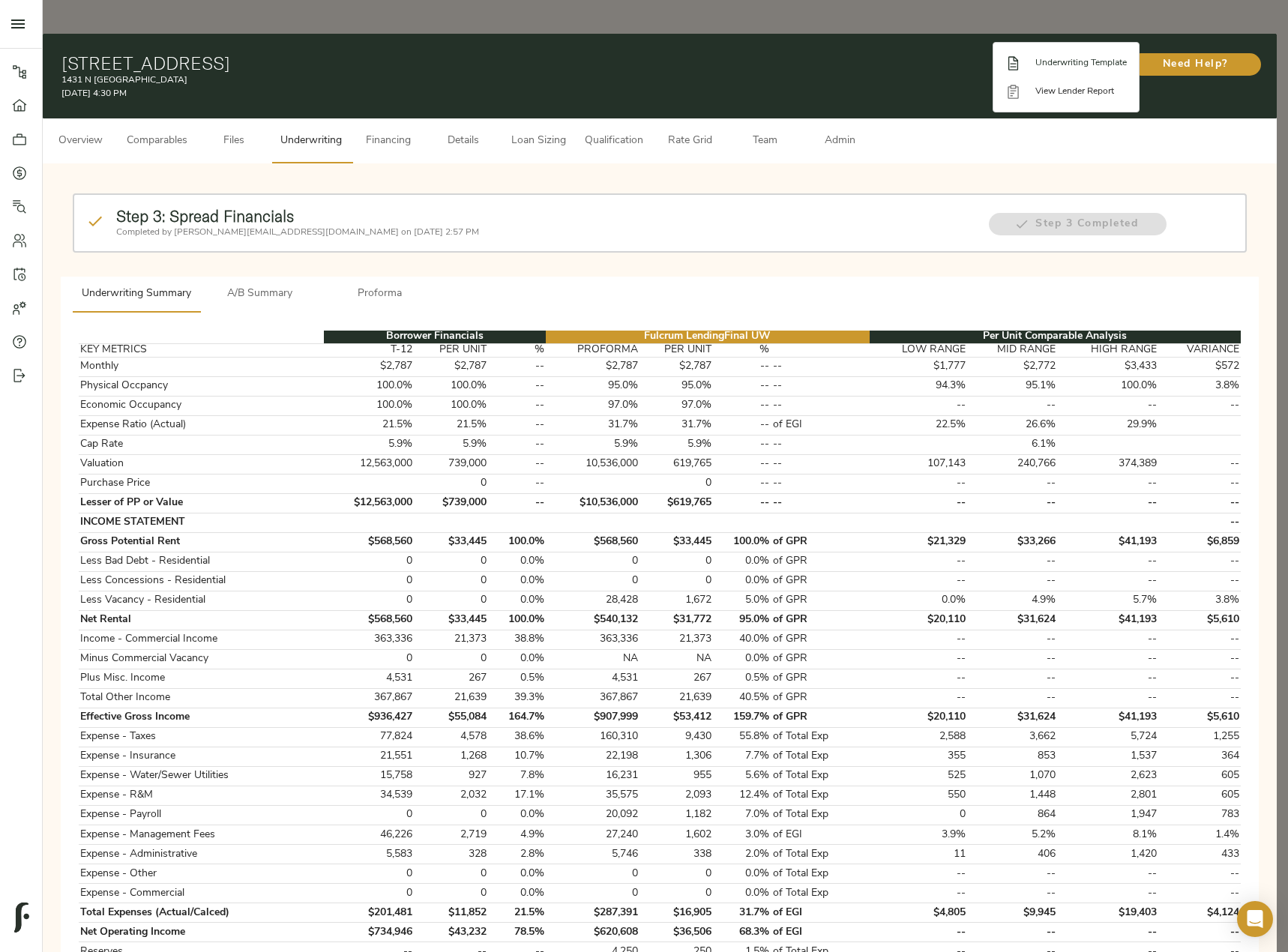
click at [1086, 59] on span "Underwriting Template" at bounding box center [1081, 63] width 92 height 13
click at [242, 253] on div at bounding box center [644, 476] width 1288 height 952
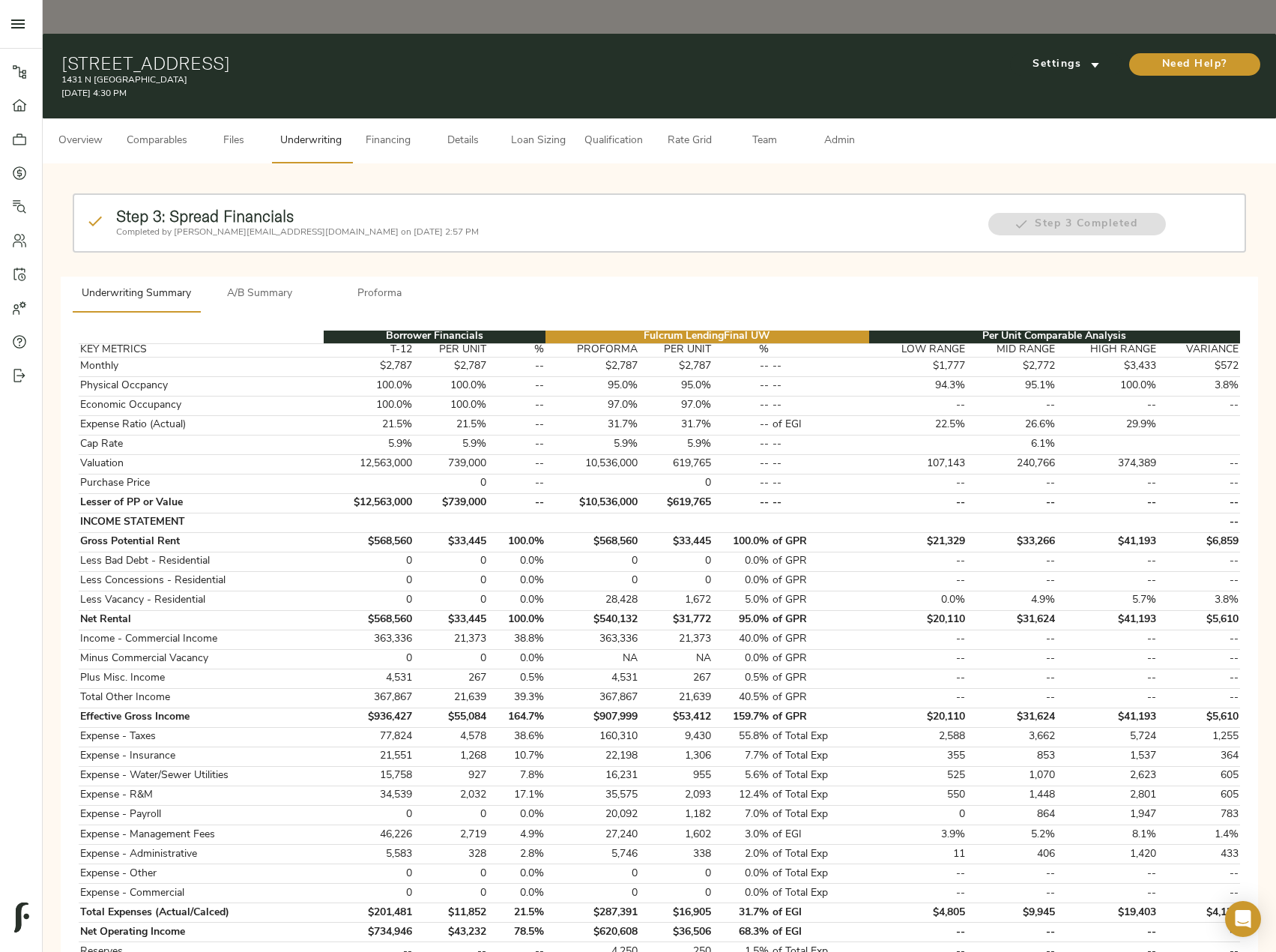
click at [251, 285] on span "A/B Summary" at bounding box center [260, 294] width 102 height 19
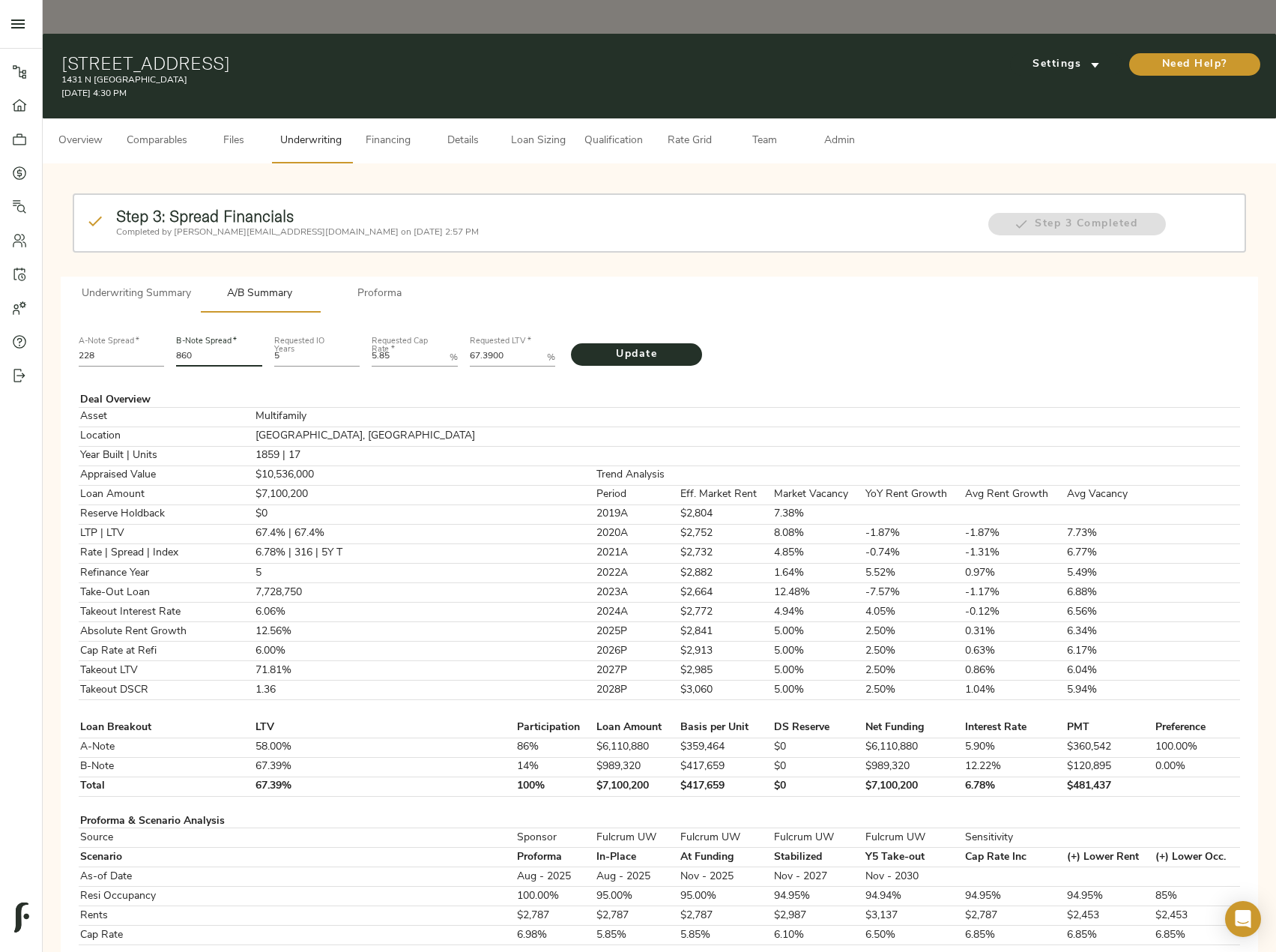
drag, startPoint x: 216, startPoint y: 320, endPoint x: 154, endPoint y: 317, distance: 62.1
click at [154, 325] on div "A-Note Spread   * 228 B-Note Spread   * 860 Requested IO Years 5 Requested Cap …" at bounding box center [659, 350] width 1173 height 51
type input "772"
drag, startPoint x: 515, startPoint y: 317, endPoint x: 413, endPoint y: 321, distance: 102.1
click at [413, 325] on div "A-Note Spread   * 228 B-Note Spread   * 772 Requested IO Years 5 Requested Cap …" at bounding box center [659, 350] width 1173 height 51
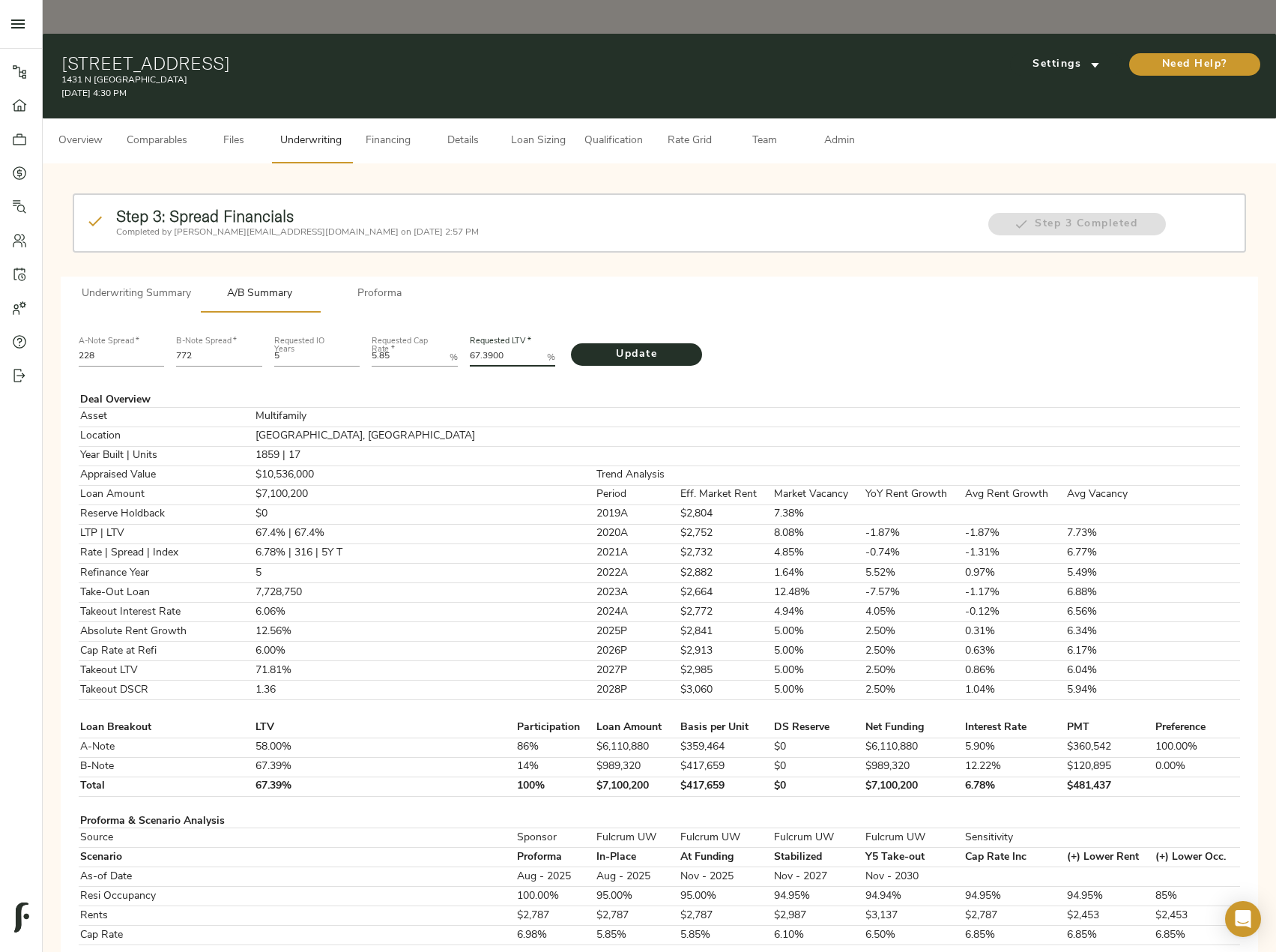
paste LTV "897"
click at [654, 345] on span "Update" at bounding box center [636, 354] width 101 height 19
drag, startPoint x: 515, startPoint y: 318, endPoint x: 388, endPoint y: 316, distance: 127.0
click at [388, 325] on div "A-Note Spread   * 228 B-Note Spread   * 772 Requested IO Years 5 Requested Cap …" at bounding box center [659, 350] width 1173 height 51
paste LTV "8"
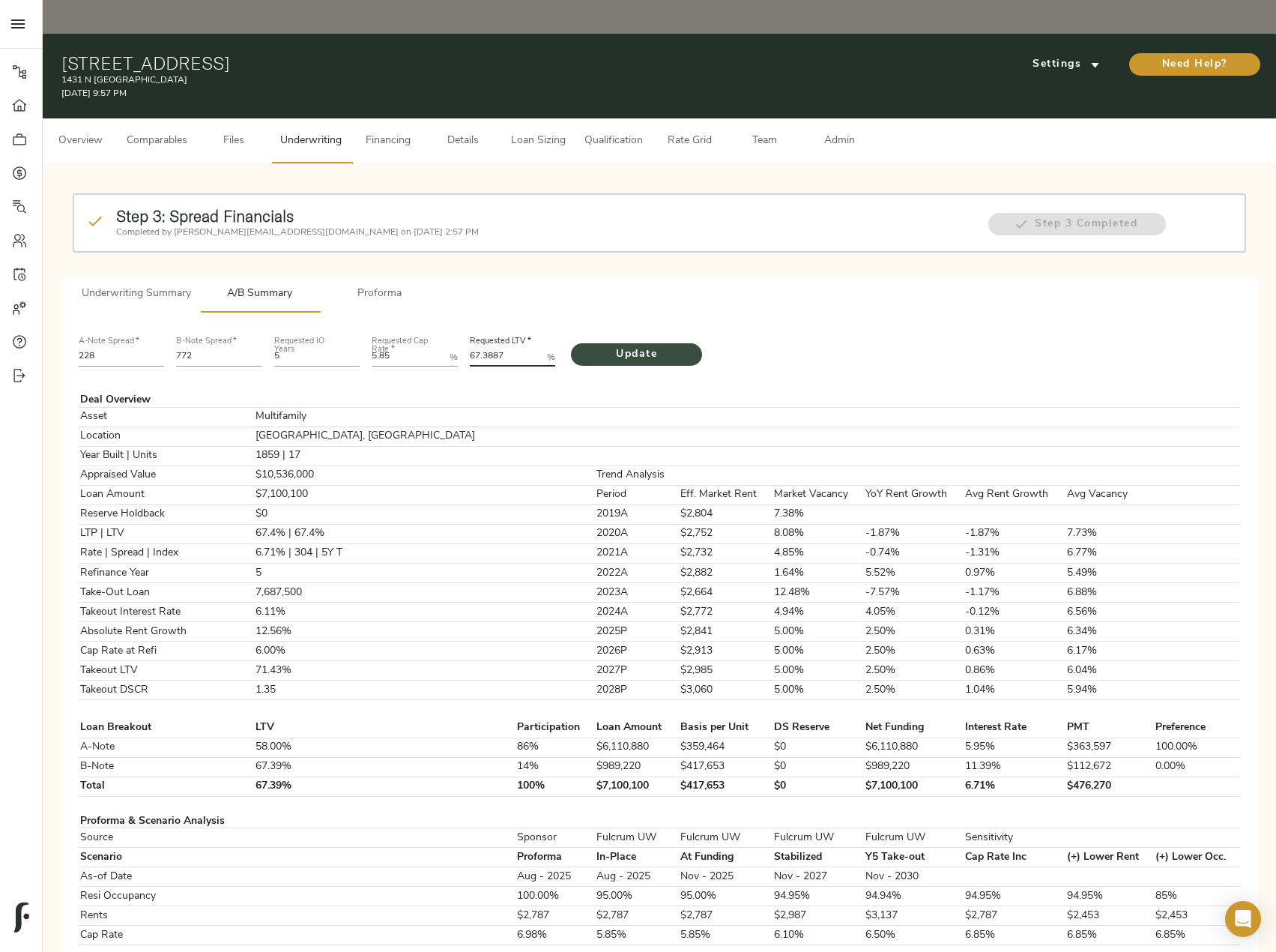
type LTV "67.3887"
click at [616, 345] on span "Update" at bounding box center [636, 354] width 101 height 19
click at [842, 132] on span "Admin" at bounding box center [839, 141] width 57 height 19
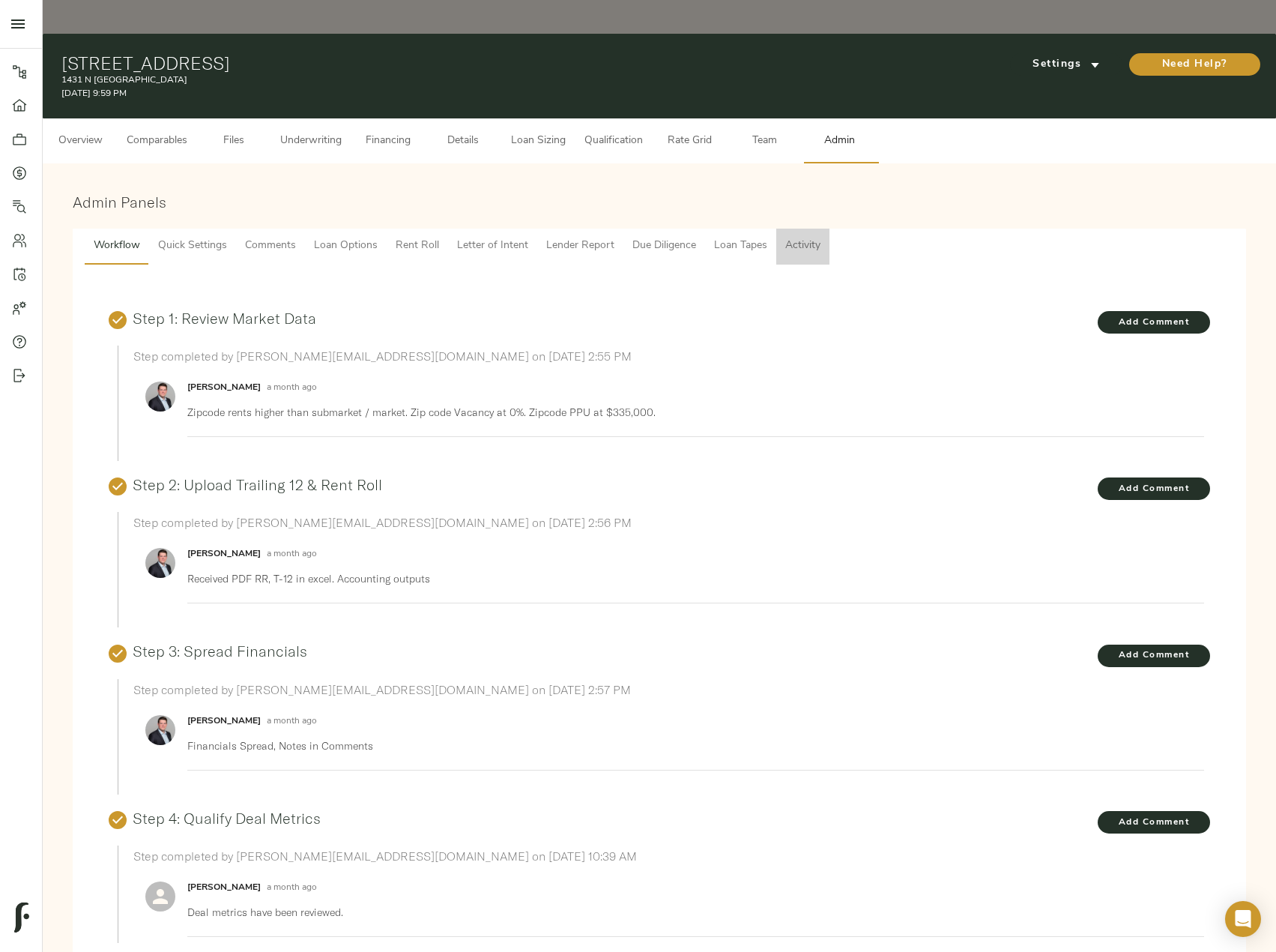
click at [799, 237] on span "Activity" at bounding box center [803, 246] width 35 height 19
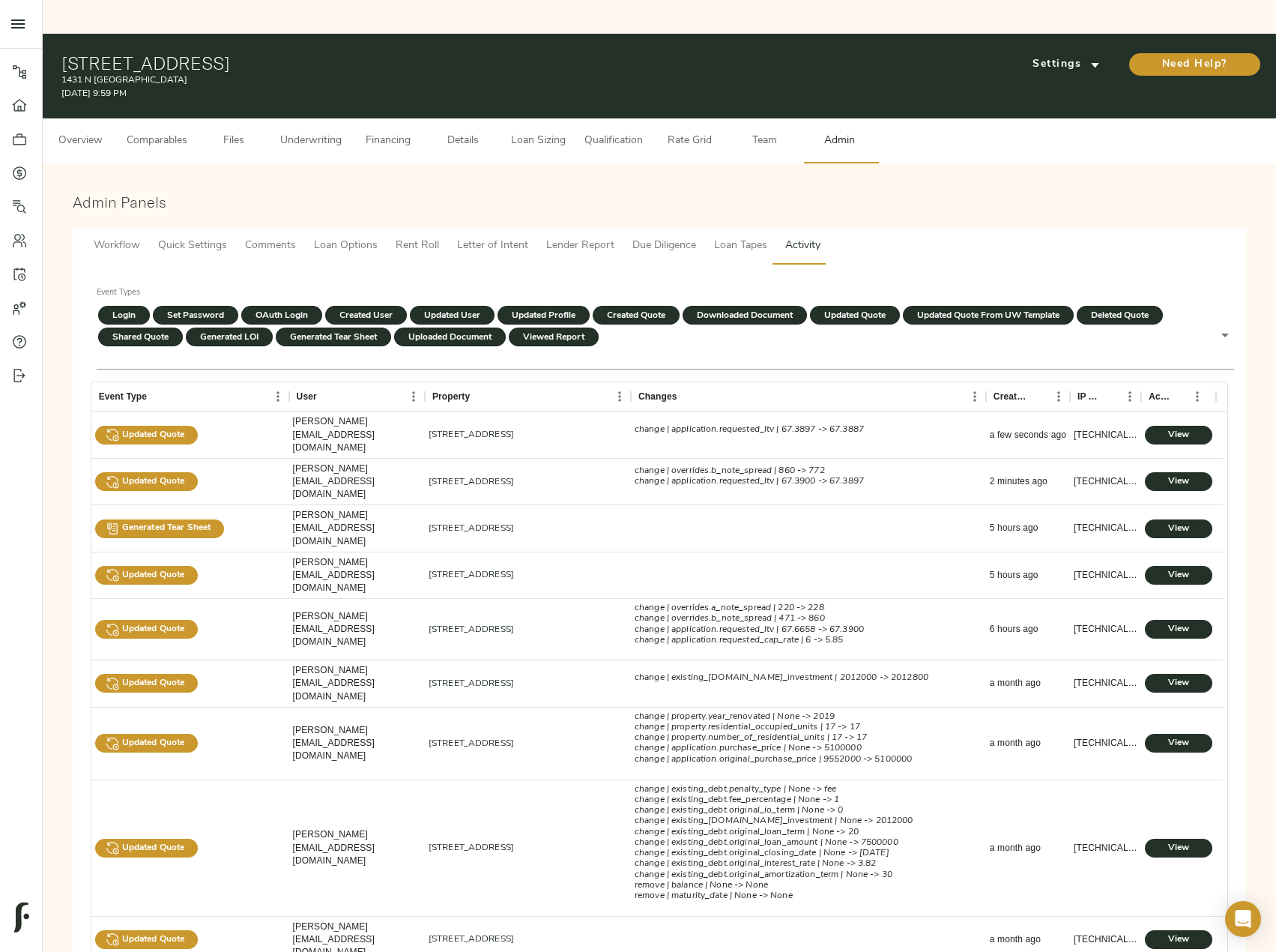
click at [705, 229] on button "Loan Tapes" at bounding box center [741, 247] width 71 height 36
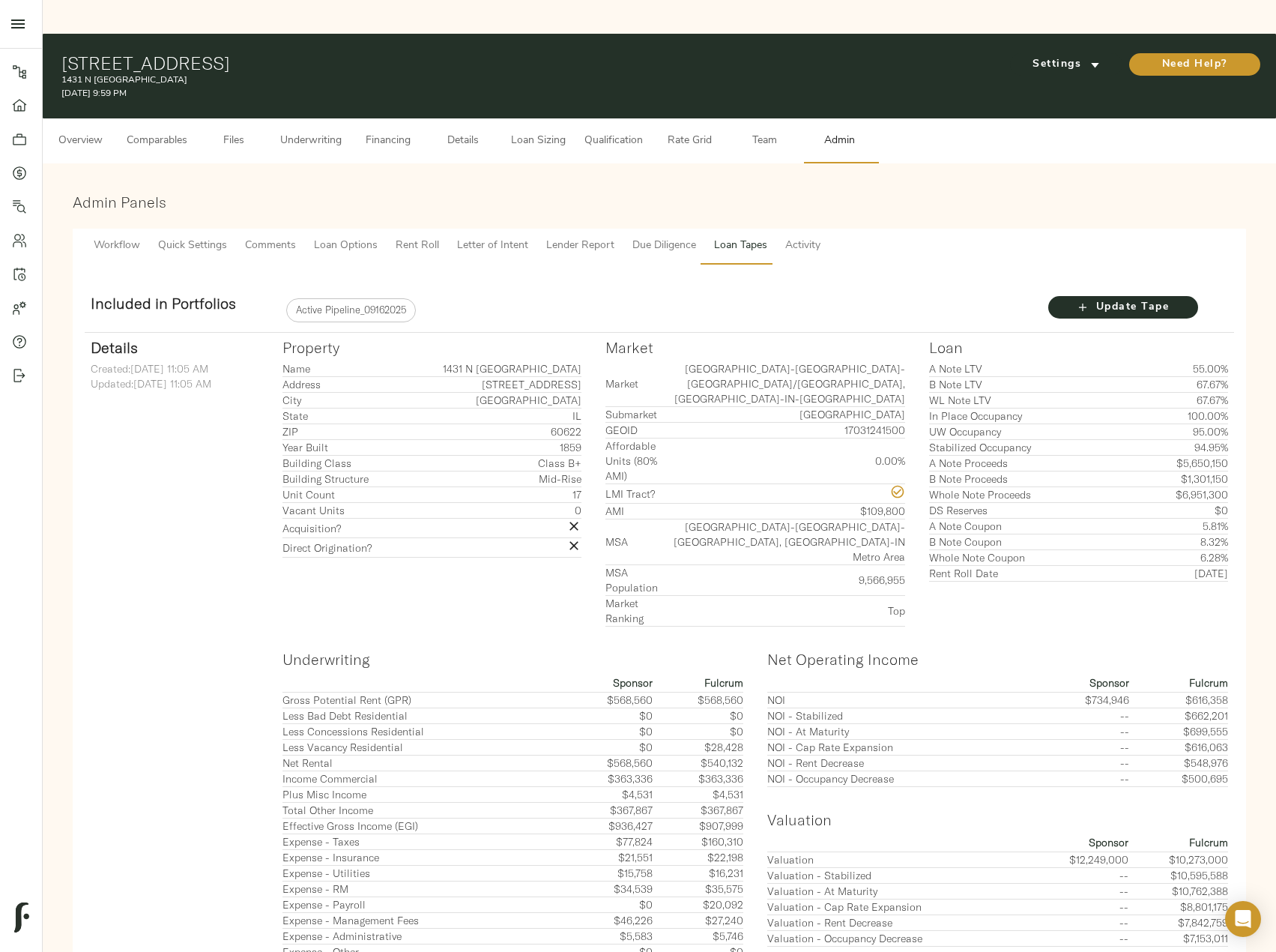
click at [576, 237] on span "Lender Report" at bounding box center [580, 246] width 68 height 19
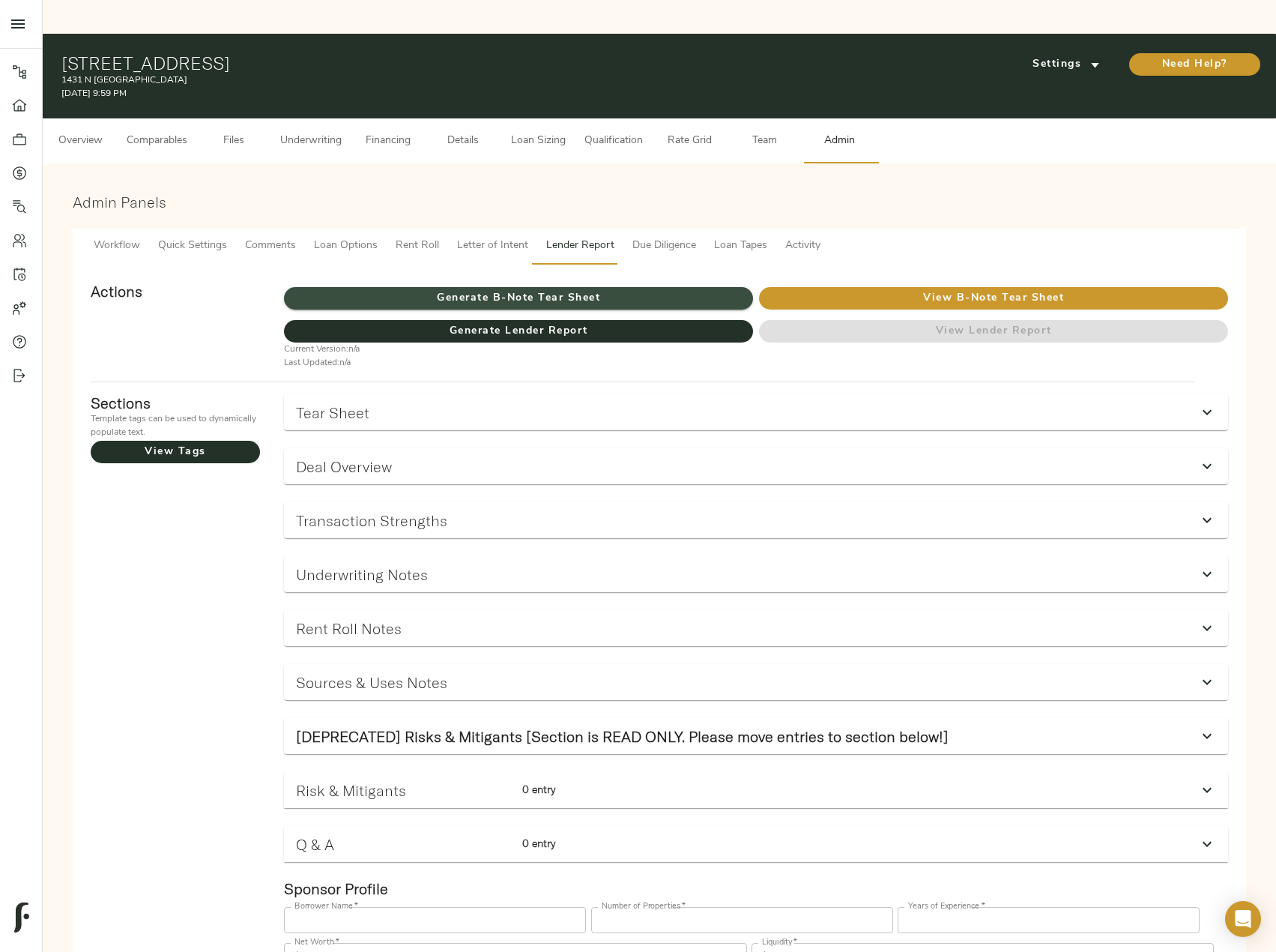
click at [581, 289] on span "Generate B-Note Tear Sheet" at bounding box center [518, 298] width 469 height 19
